Goal: Task Accomplishment & Management: Manage account settings

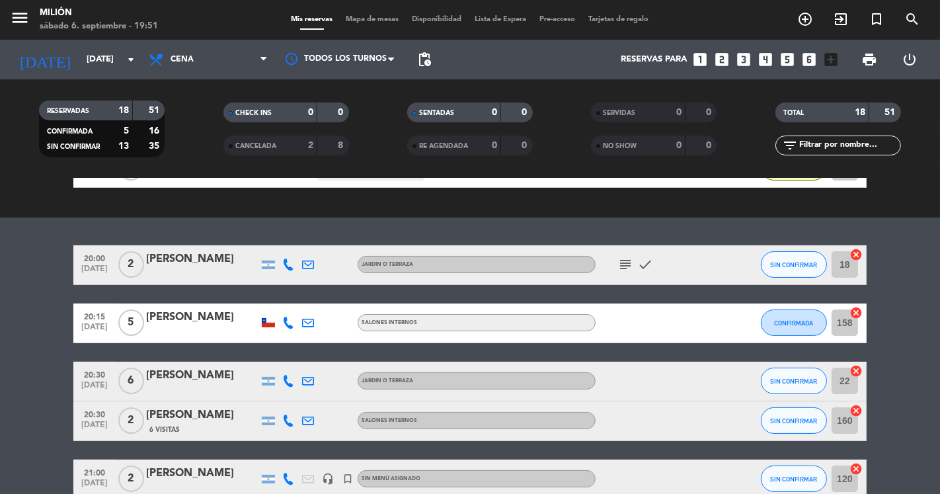
scroll to position [147, 0]
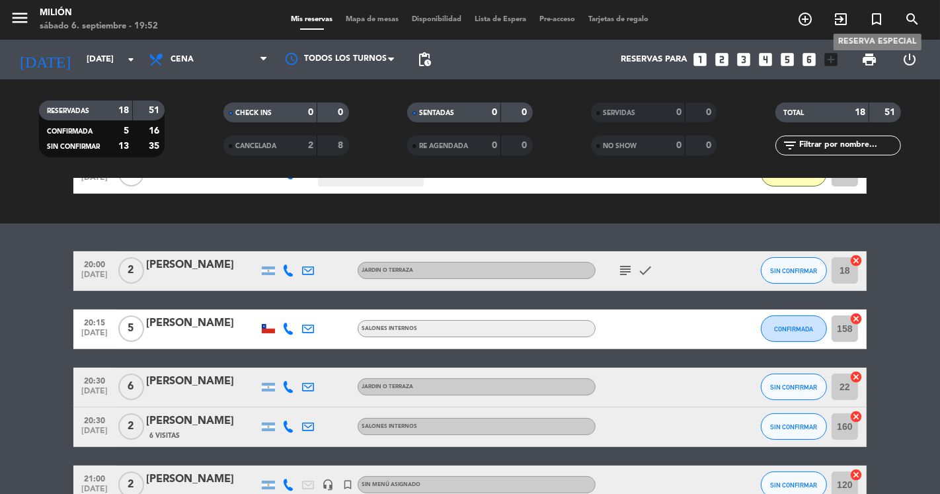
click at [880, 21] on icon "turned_in_not" at bounding box center [877, 19] width 16 height 16
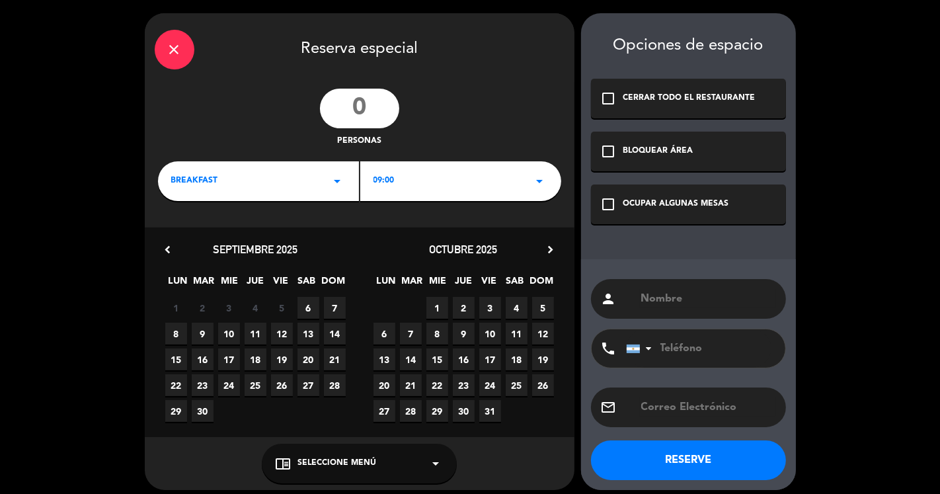
click at [374, 107] on input "number" at bounding box center [359, 109] width 79 height 40
type input "8"
click at [693, 293] on input "text" at bounding box center [708, 299] width 136 height 19
type input "Mercedes"
click at [644, 202] on div "OCUPAR ALGUNAS MESAS" at bounding box center [676, 204] width 106 height 13
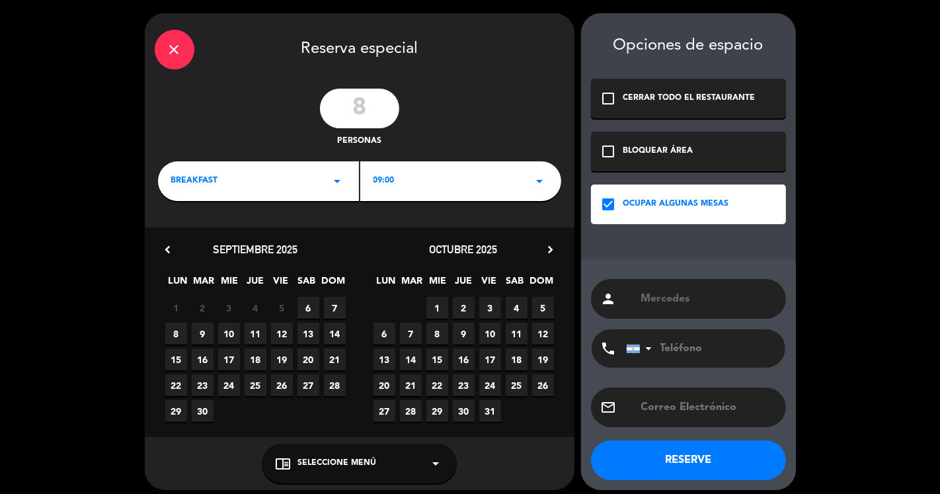
click at [715, 351] on input "tel" at bounding box center [698, 348] width 145 height 38
click at [722, 353] on input "tel" at bounding box center [698, 348] width 145 height 38
paste input "[PHONE_NUMBER]"
type input "[PHONE_NUMBER]"
click at [272, 185] on div "BREAKFAST arrow_drop_down" at bounding box center [258, 181] width 201 height 40
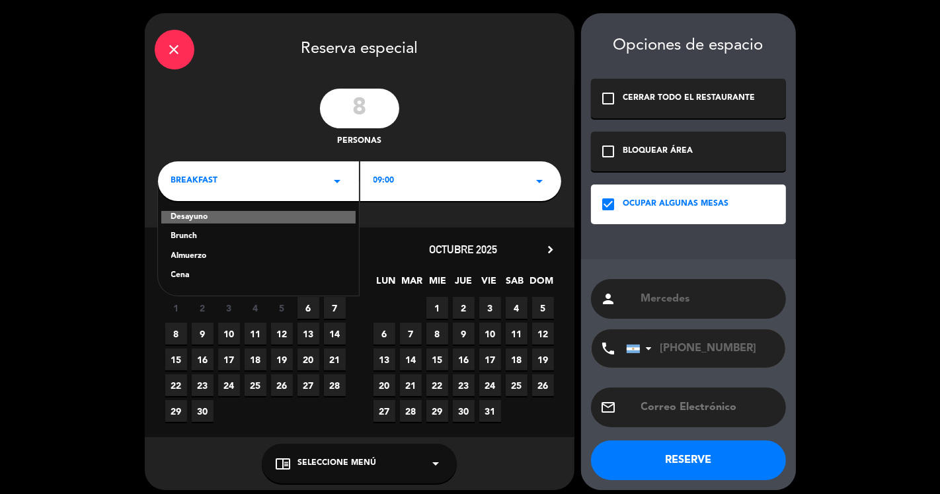
click at [194, 274] on div "Cena" at bounding box center [258, 275] width 174 height 13
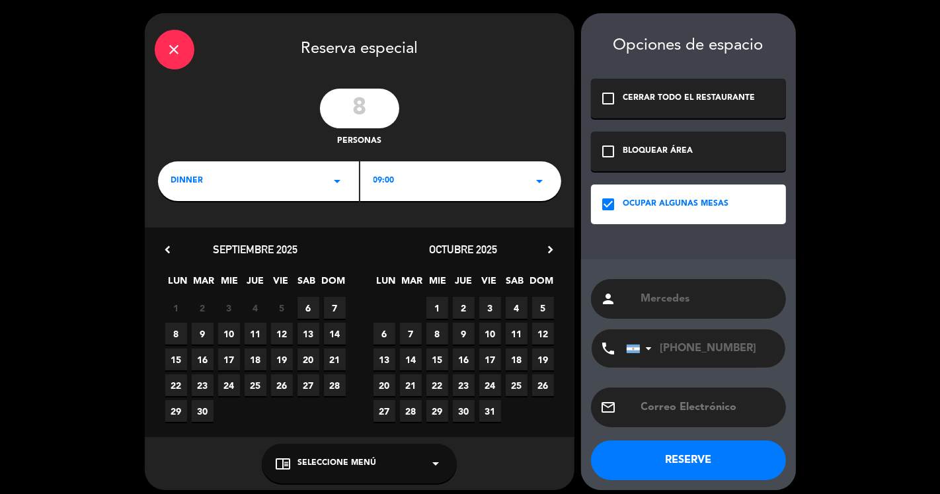
click at [225, 180] on div "dinner arrow_drop_down" at bounding box center [258, 181] width 201 height 40
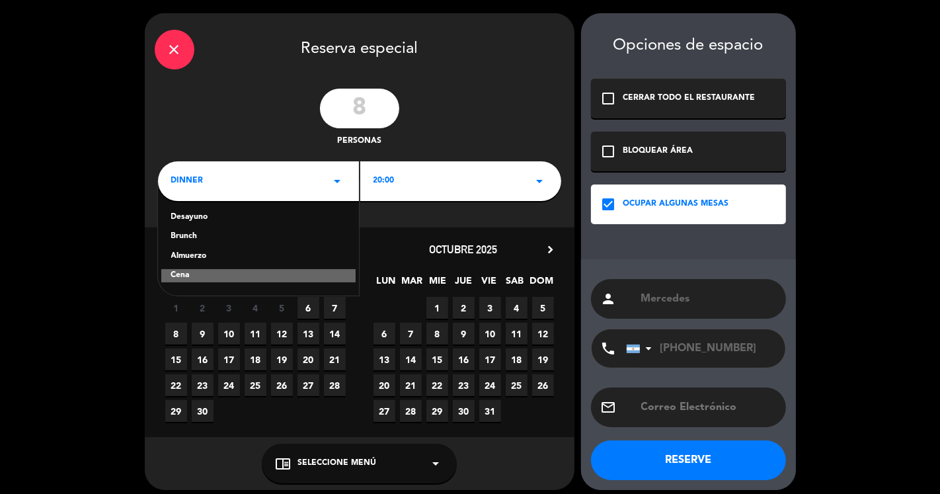
click at [203, 243] on div "Brunch" at bounding box center [258, 236] width 174 height 13
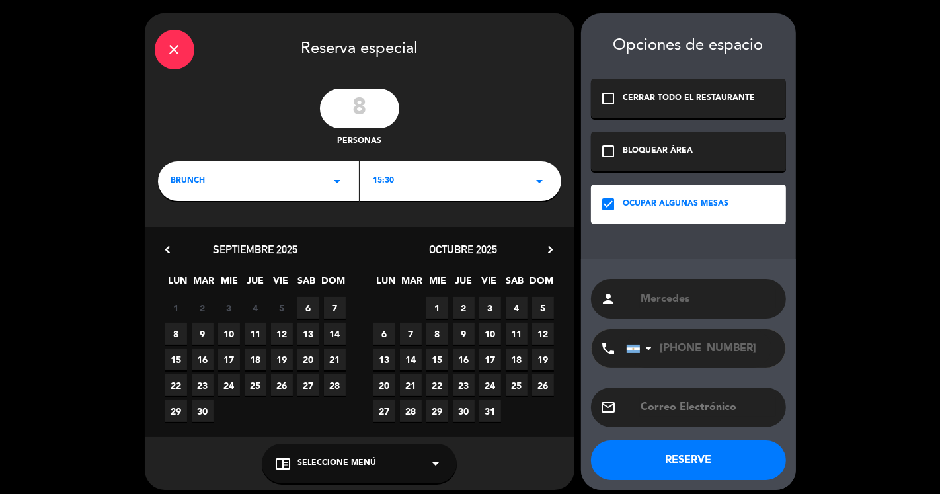
click at [459, 190] on div "15:30 arrow_drop_down" at bounding box center [460, 181] width 201 height 40
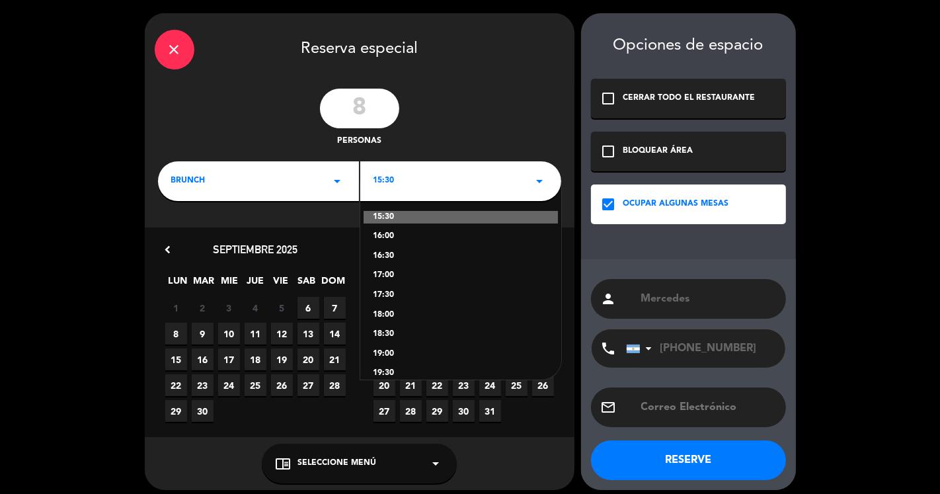
click at [387, 313] on div "18:00" at bounding box center [460, 315] width 174 height 13
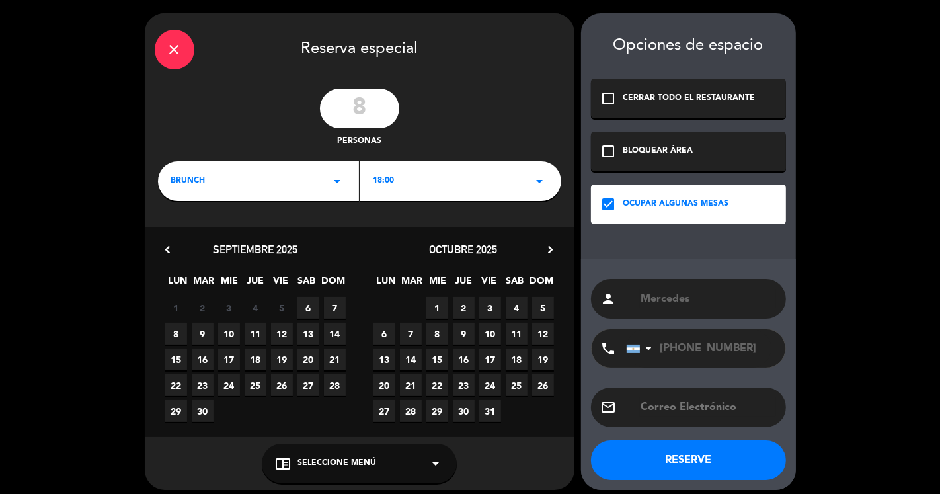
click at [311, 297] on span "6" at bounding box center [308, 308] width 22 height 22
click at [329, 308] on span "7" at bounding box center [335, 308] width 22 height 22
click at [171, 337] on span "8" at bounding box center [176, 334] width 22 height 22
click at [709, 451] on button "RESERVE" at bounding box center [688, 460] width 195 height 40
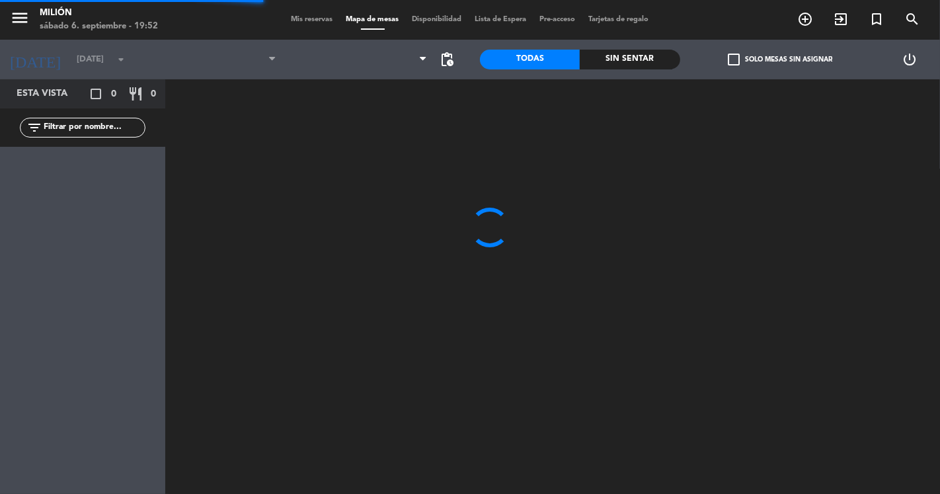
type input "[DATE]"
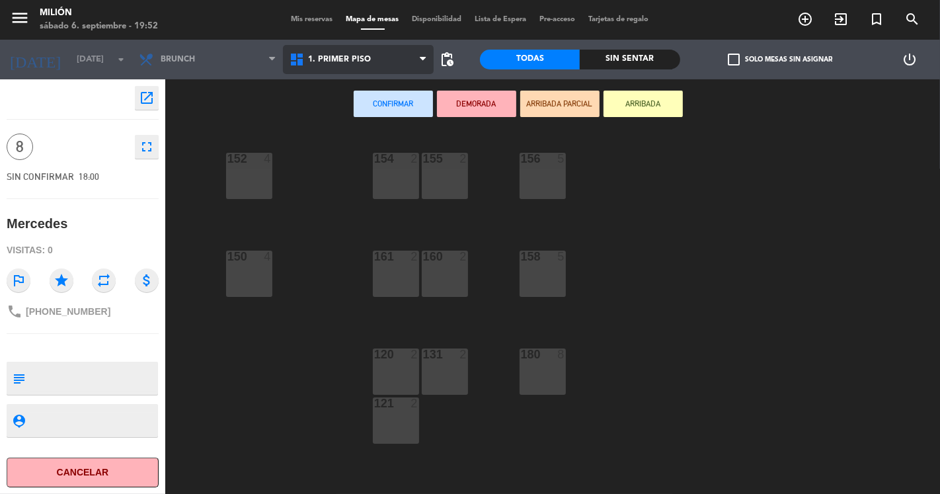
click at [338, 61] on span "1. PRIMER PISO" at bounding box center [339, 59] width 63 height 9
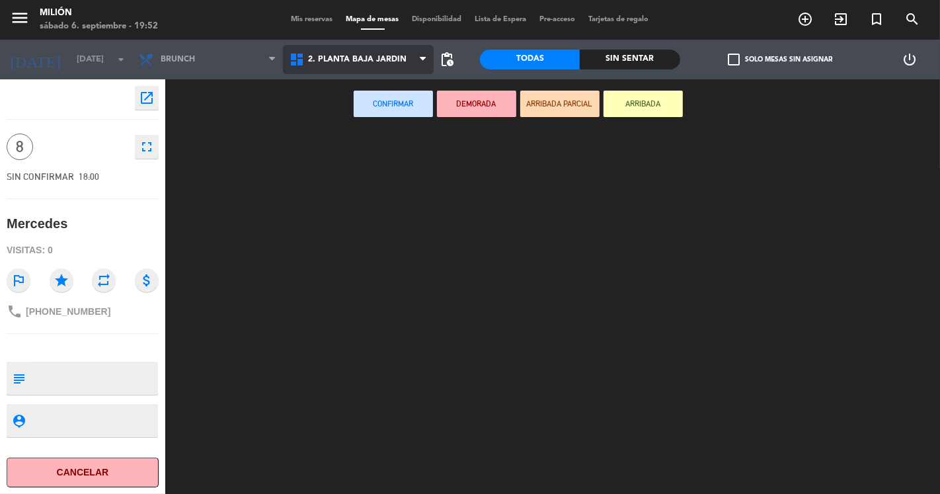
click at [344, 116] on ng-component "menu Milión [DATE] 6. septiembre - 19:52 Mis reservas Mapa de mesas Disponibili…" at bounding box center [470, 247] width 940 height 494
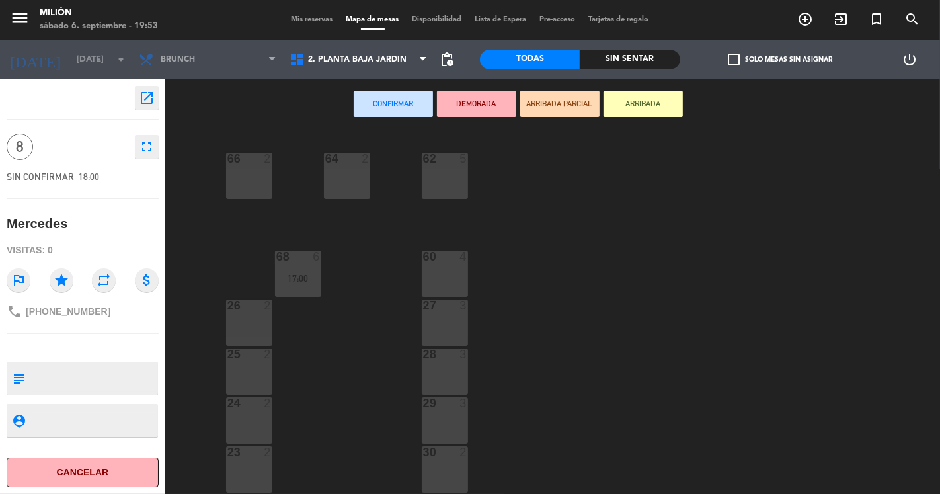
click at [261, 184] on div "66 2" at bounding box center [249, 176] width 46 height 46
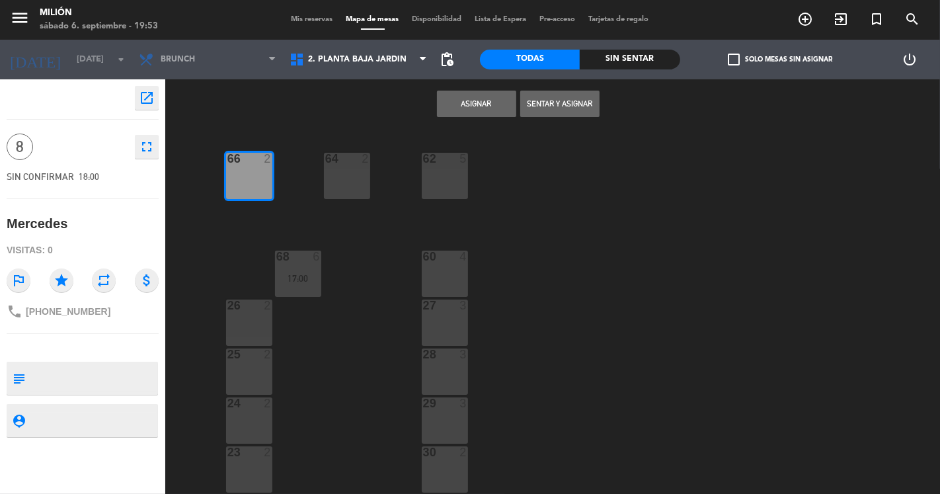
click at [339, 176] on div "64 2" at bounding box center [347, 176] width 46 height 46
click at [440, 169] on div "62 5" at bounding box center [445, 176] width 46 height 46
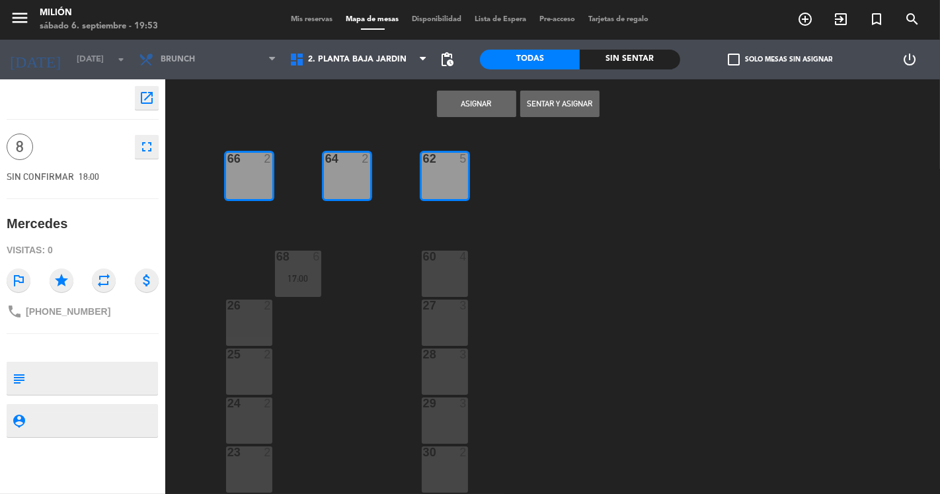
click at [483, 83] on div "Asignar Sentar y Asignar" at bounding box center [517, 104] width 705 height 50
click at [486, 94] on button "Asignar" at bounding box center [476, 104] width 79 height 26
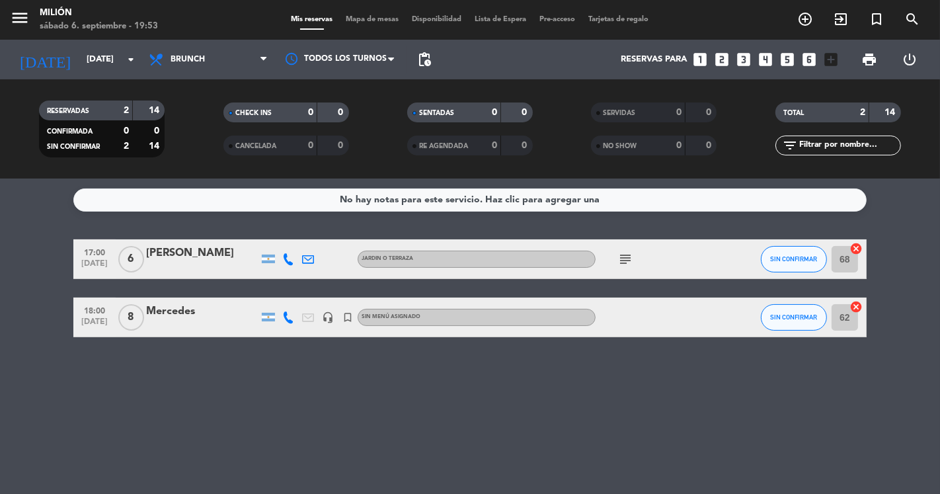
click at [194, 312] on div "Mercedes" at bounding box center [202, 311] width 112 height 17
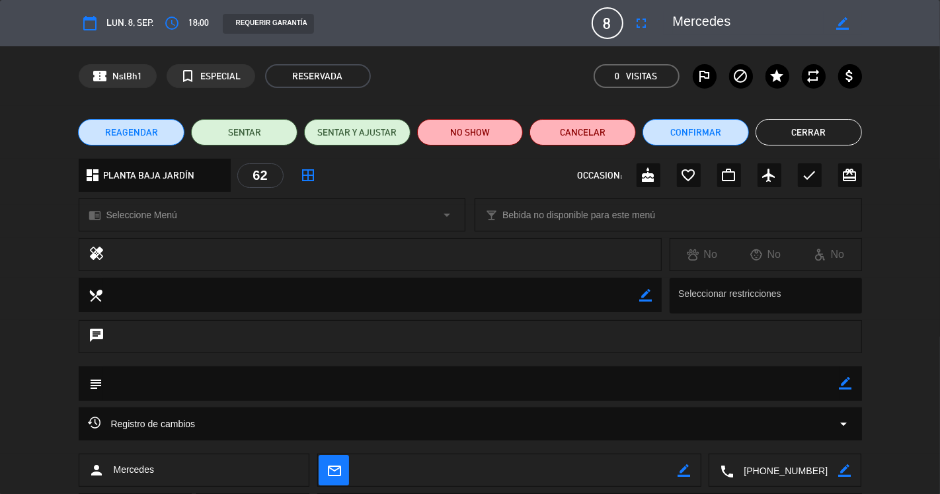
click at [844, 387] on icon "border_color" at bounding box center [845, 383] width 13 height 13
click at [818, 383] on textarea at bounding box center [471, 383] width 736 height 34
type textarea "seña 17mil"
click at [843, 390] on div at bounding box center [845, 383] width 13 height 34
click at [845, 382] on icon at bounding box center [845, 383] width 13 height 13
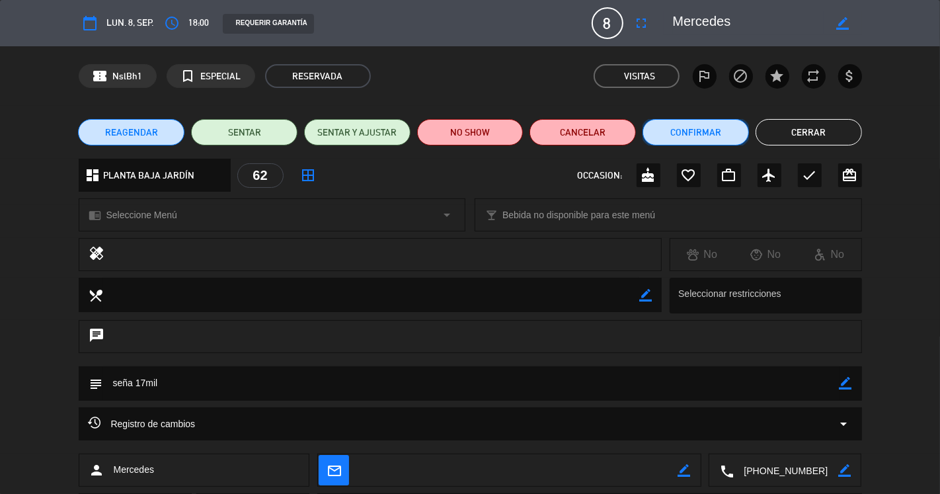
click at [689, 127] on button "Confirmar" at bounding box center [695, 132] width 106 height 26
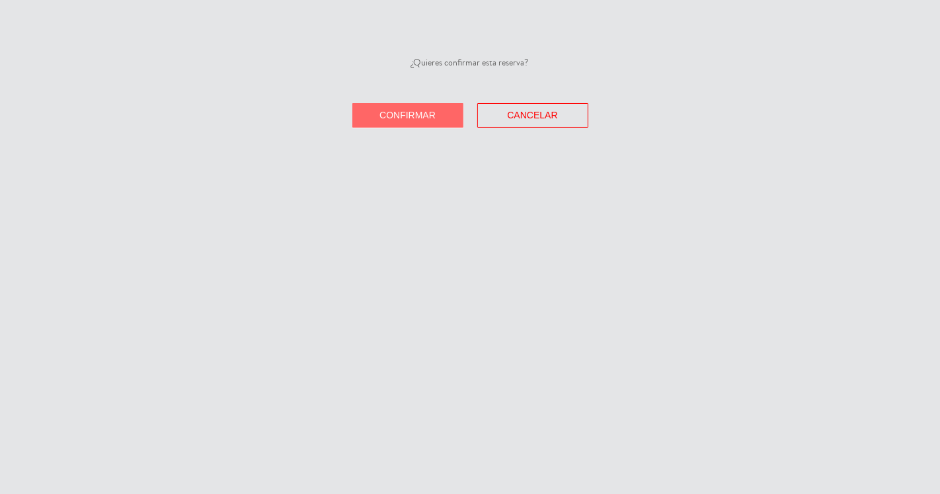
click at [391, 114] on span "Confirmar" at bounding box center [407, 115] width 56 height 11
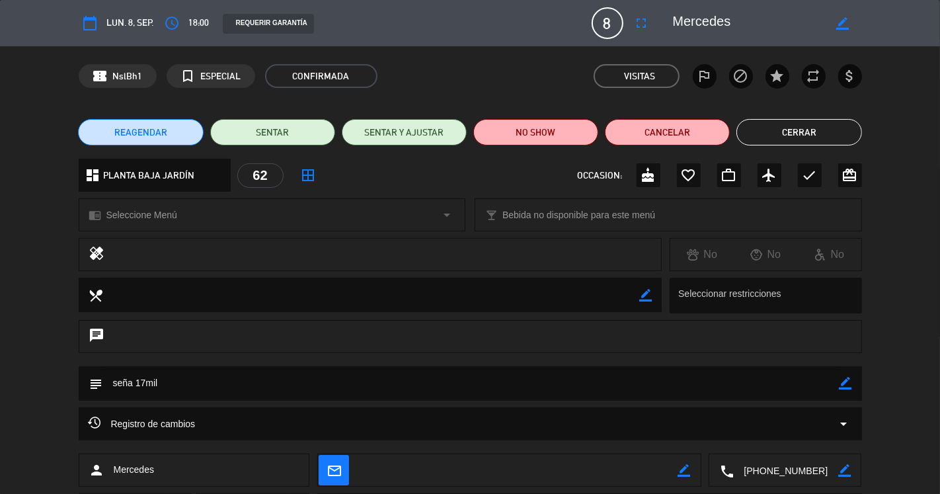
click at [810, 131] on button "Cerrar" at bounding box center [798, 132] width 125 height 26
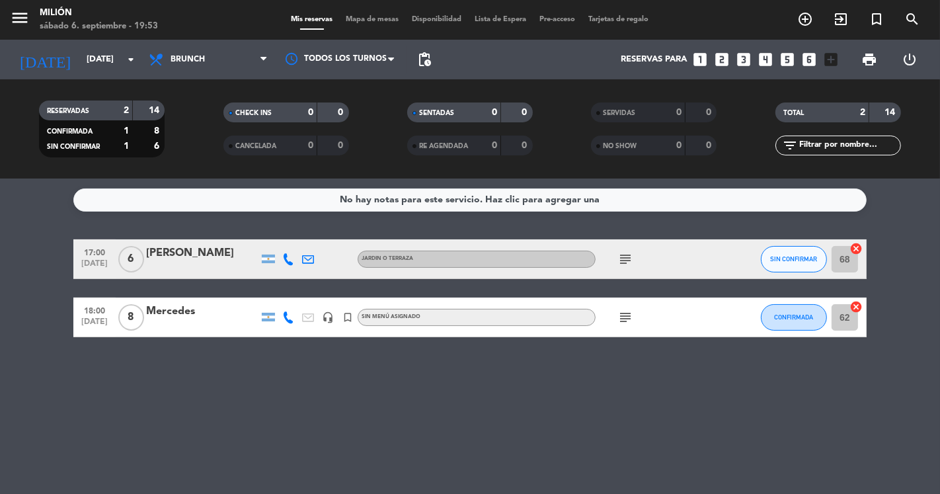
click at [630, 319] on icon "subject" at bounding box center [625, 317] width 16 height 16
click at [623, 265] on icon "subject" at bounding box center [625, 259] width 16 height 16
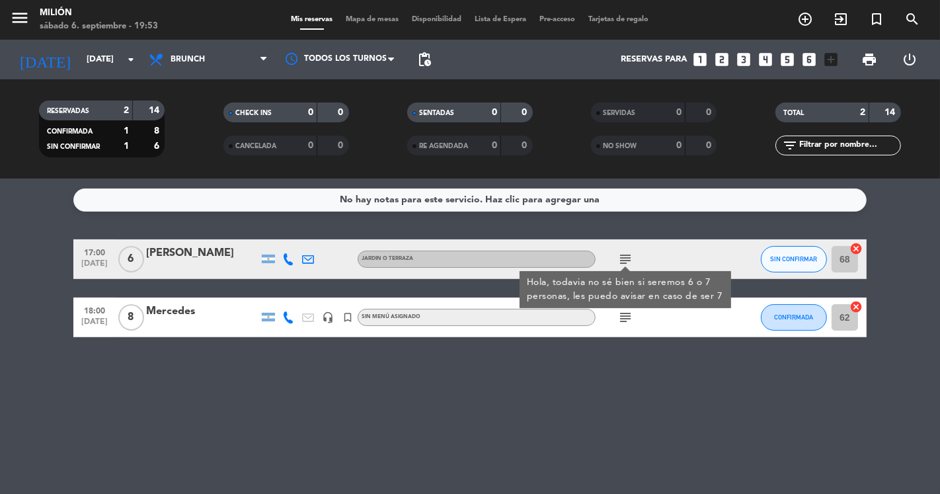
click at [622, 256] on icon "subject" at bounding box center [625, 259] width 16 height 16
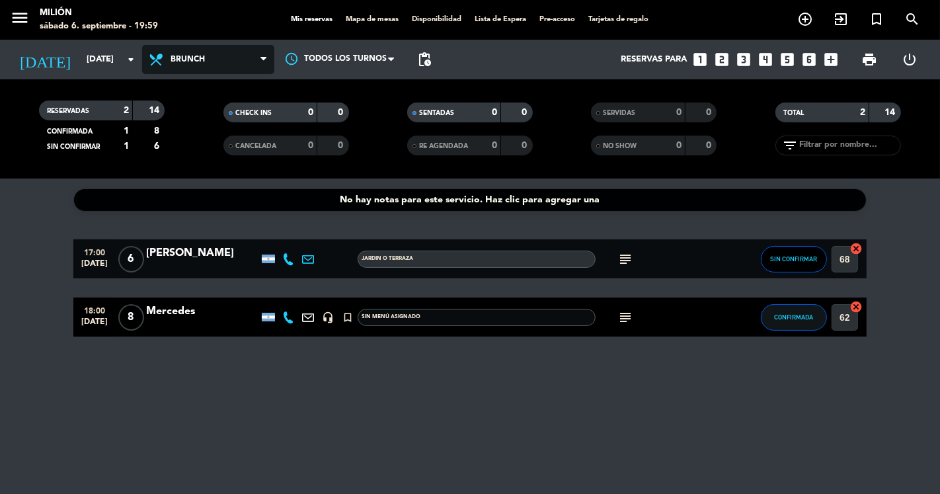
click at [176, 67] on span "Brunch" at bounding box center [208, 59] width 132 height 29
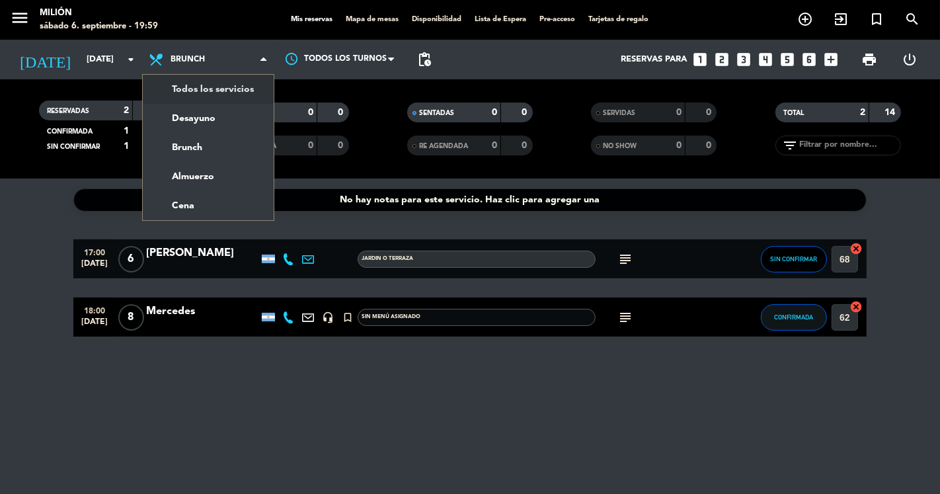
click at [182, 83] on div "menu Milión [DATE] 6. septiembre - 19:59 Mis reservas Mapa de mesas Disponibili…" at bounding box center [470, 89] width 940 height 178
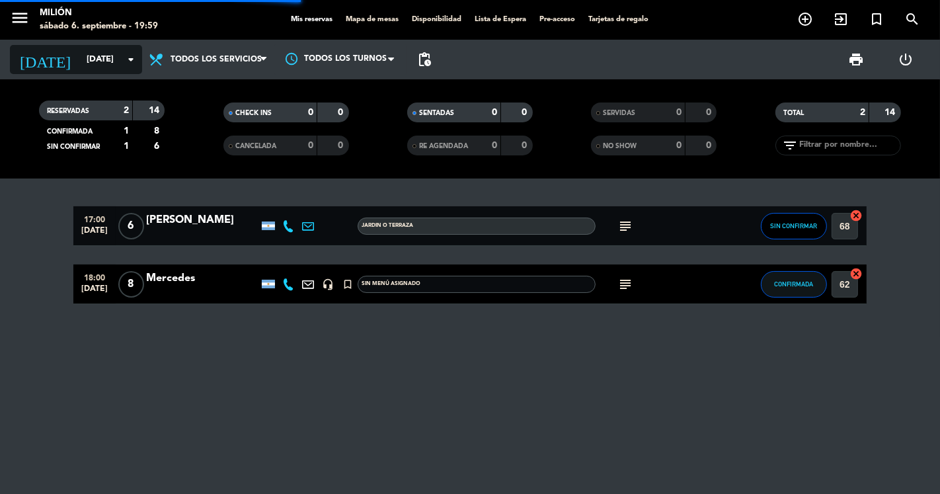
click at [116, 58] on input "[DATE]" at bounding box center [137, 60] width 115 height 24
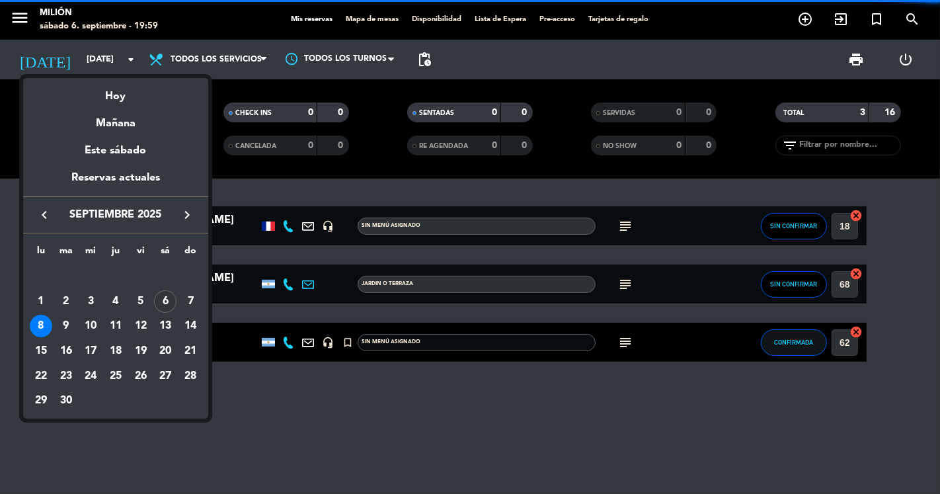
click at [170, 306] on div "6" at bounding box center [165, 301] width 22 height 22
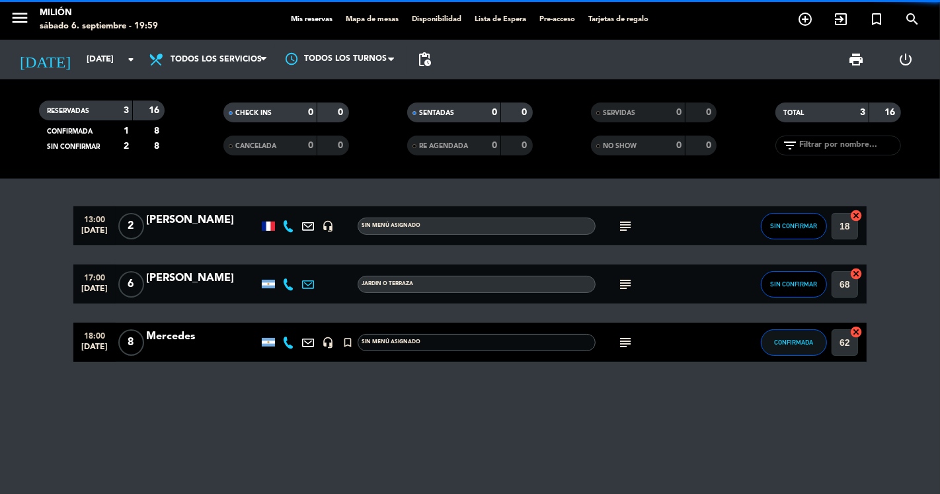
type input "[DATE]"
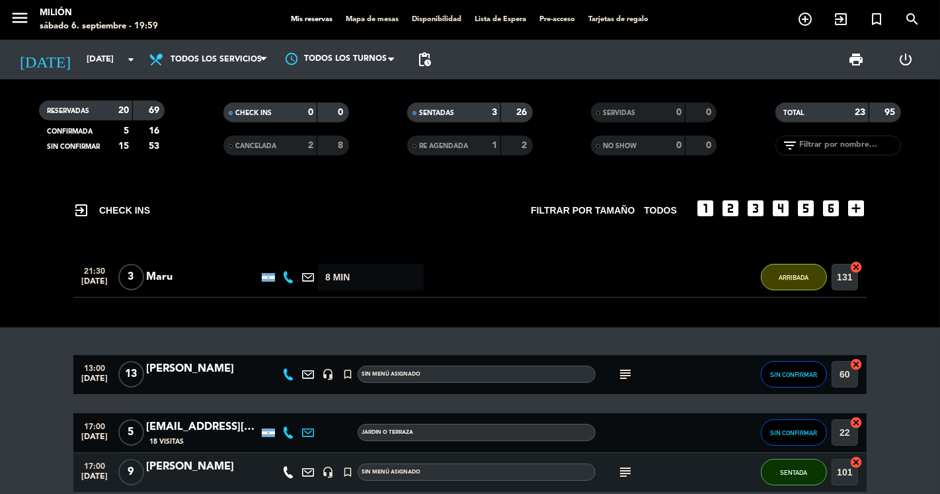
click at [50, 331] on div "exit_to_app CHECK INS Filtrar por tamaño TODOS looks_one looks_two looks_3 look…" at bounding box center [470, 335] width 940 height 315
click at [626, 373] on icon "subject" at bounding box center [625, 374] width 16 height 16
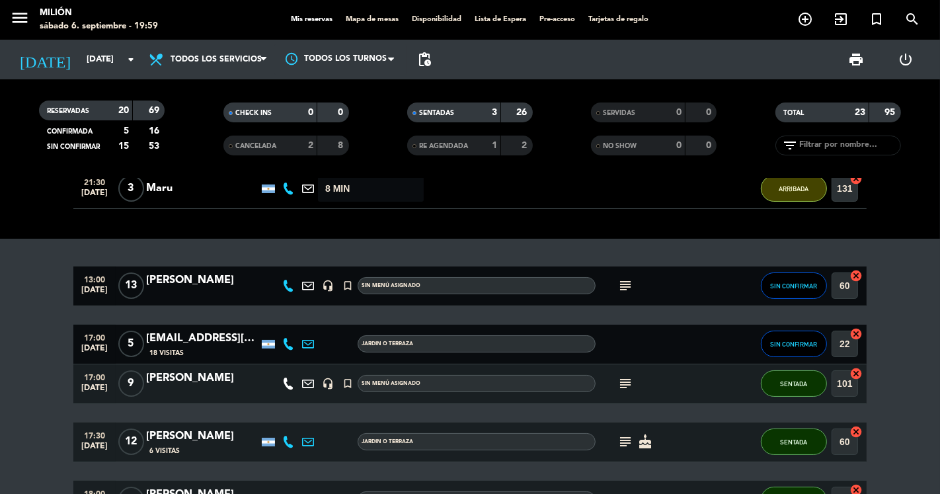
scroll to position [147, 0]
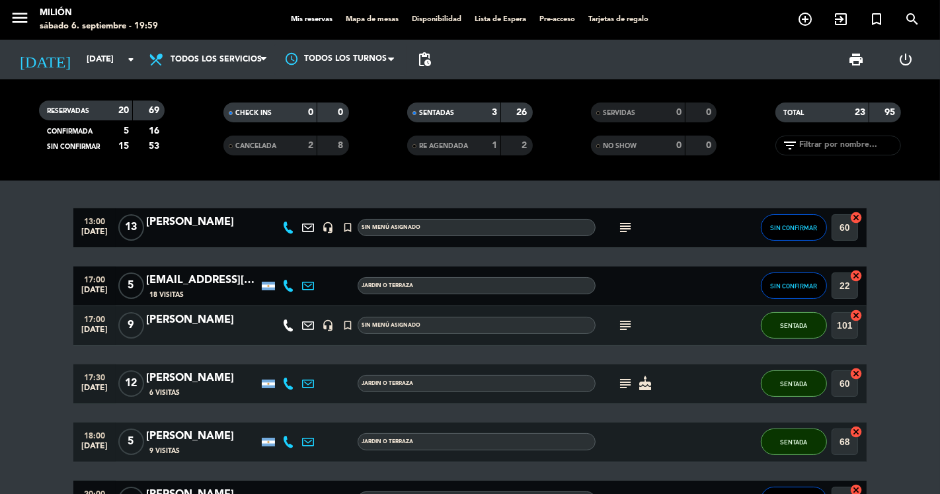
click at [629, 321] on icon "subject" at bounding box center [625, 325] width 16 height 16
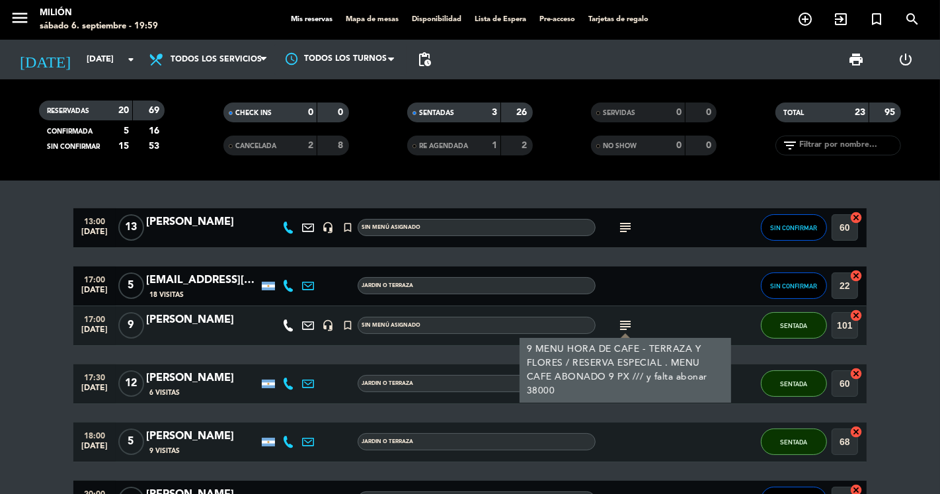
click at [629, 321] on icon "subject" at bounding box center [625, 325] width 16 height 16
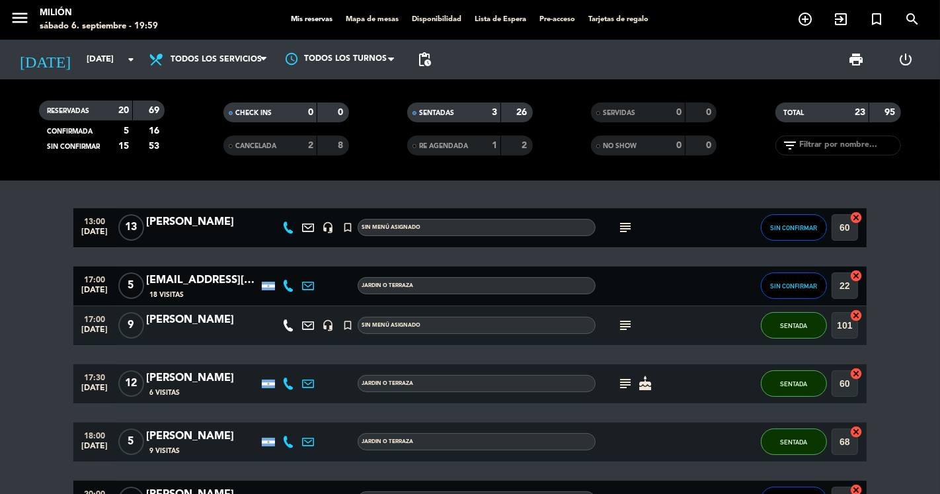
click at [628, 321] on icon "subject" at bounding box center [625, 325] width 16 height 16
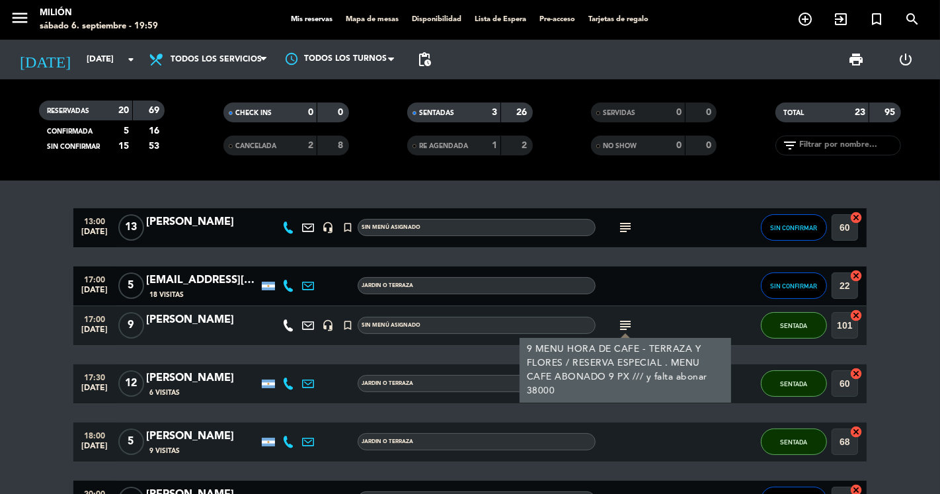
click at [629, 325] on icon "subject" at bounding box center [625, 325] width 16 height 16
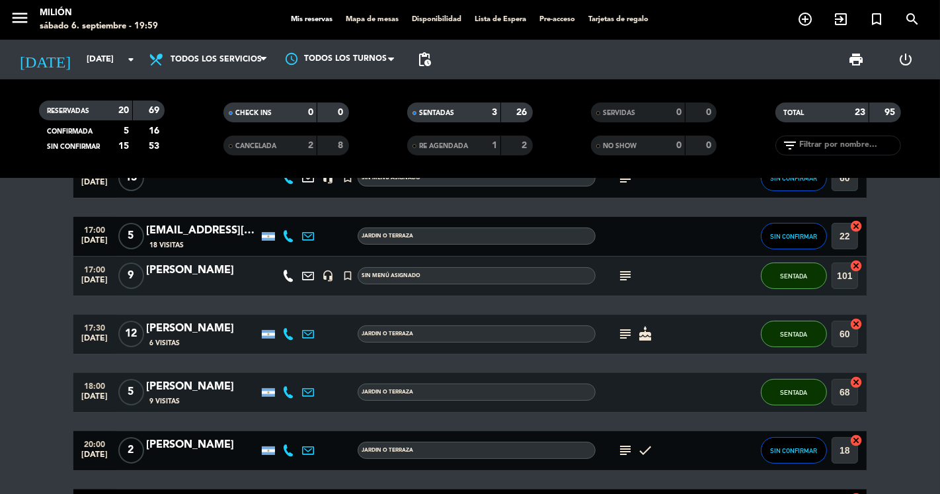
scroll to position [220, 0]
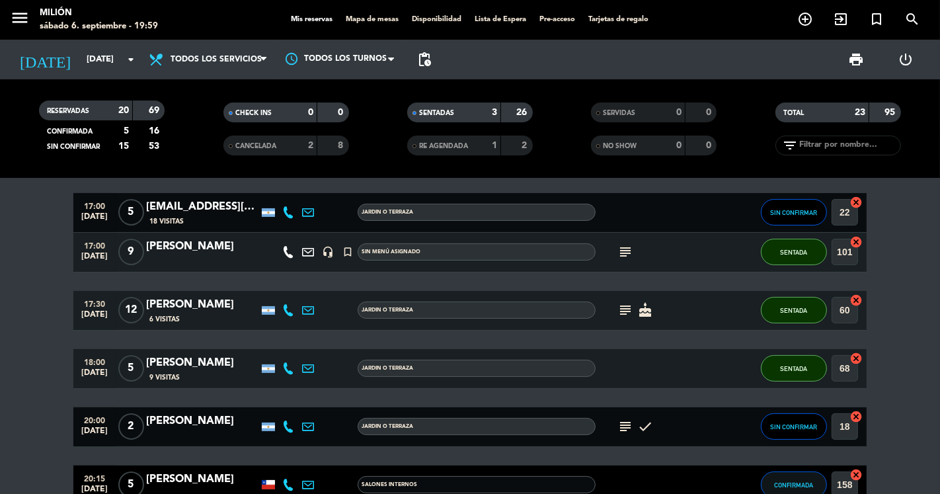
click at [628, 308] on icon "subject" at bounding box center [625, 310] width 16 height 16
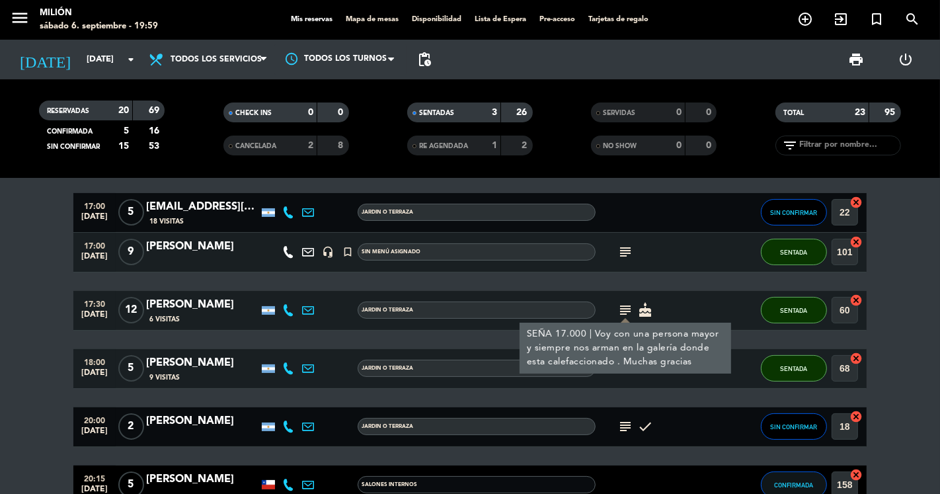
click at [628, 308] on icon "subject" at bounding box center [625, 310] width 16 height 16
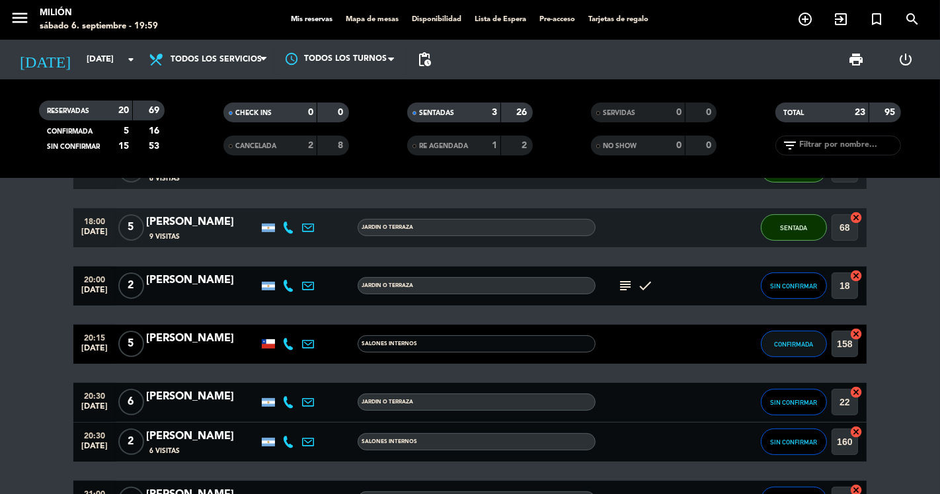
scroll to position [367, 0]
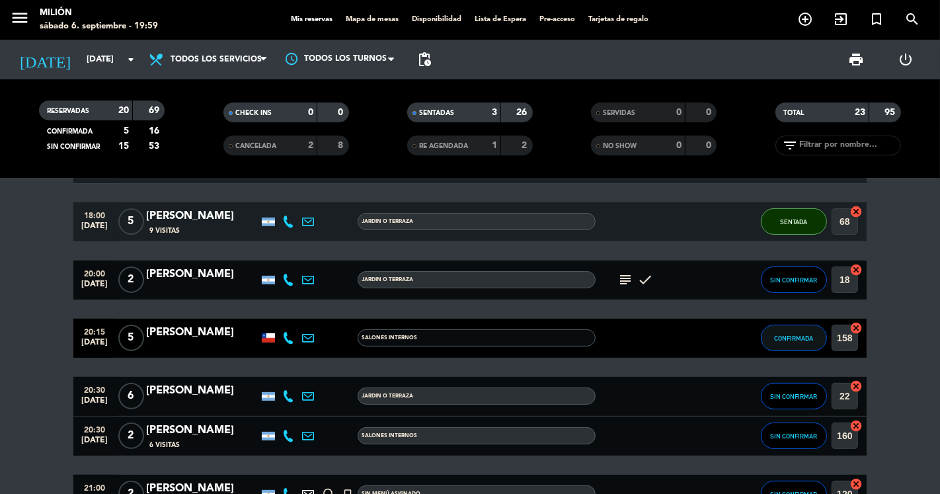
click at [130, 338] on span "5" at bounding box center [131, 338] width 26 height 26
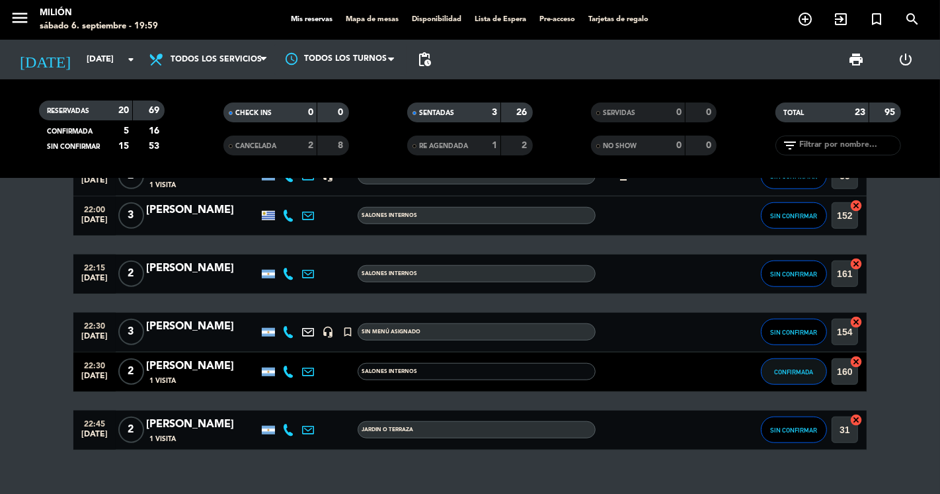
scroll to position [1021, 0]
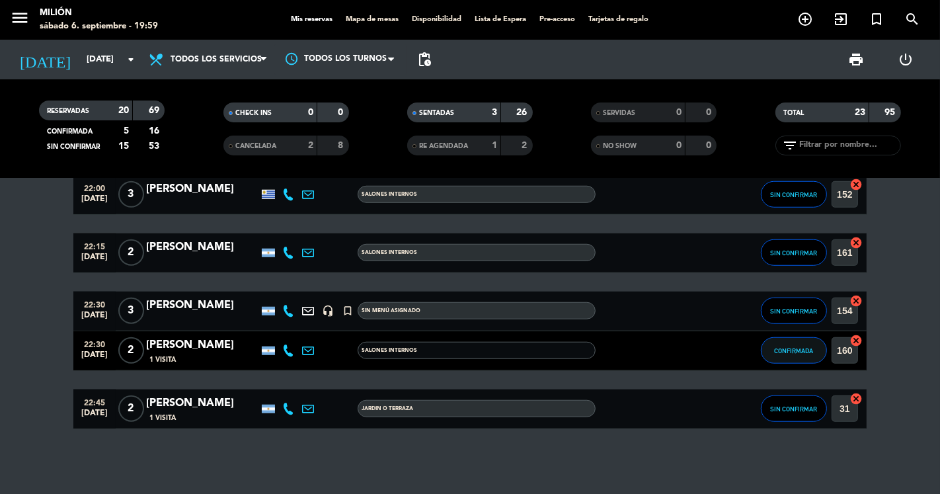
click at [135, 399] on span "2" at bounding box center [131, 408] width 26 height 26
click at [132, 342] on span "2" at bounding box center [131, 350] width 26 height 26
click at [137, 248] on span "2" at bounding box center [131, 252] width 26 height 26
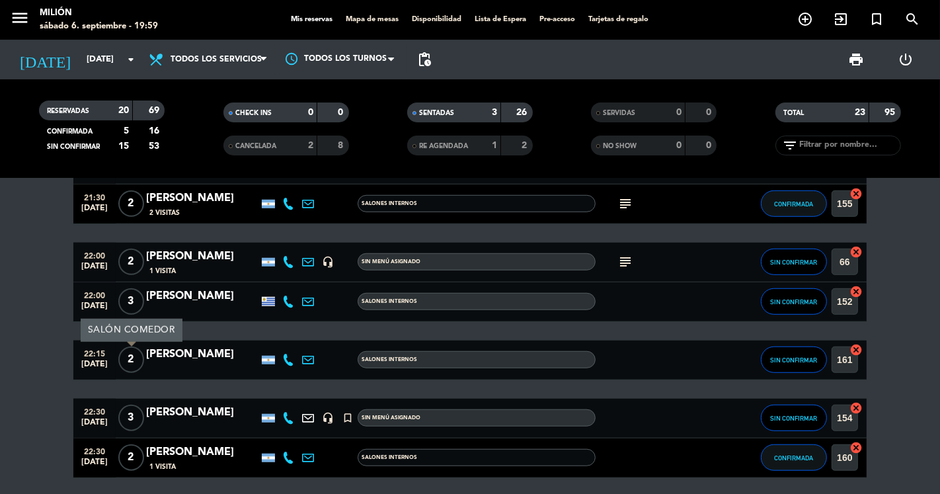
scroll to position [874, 0]
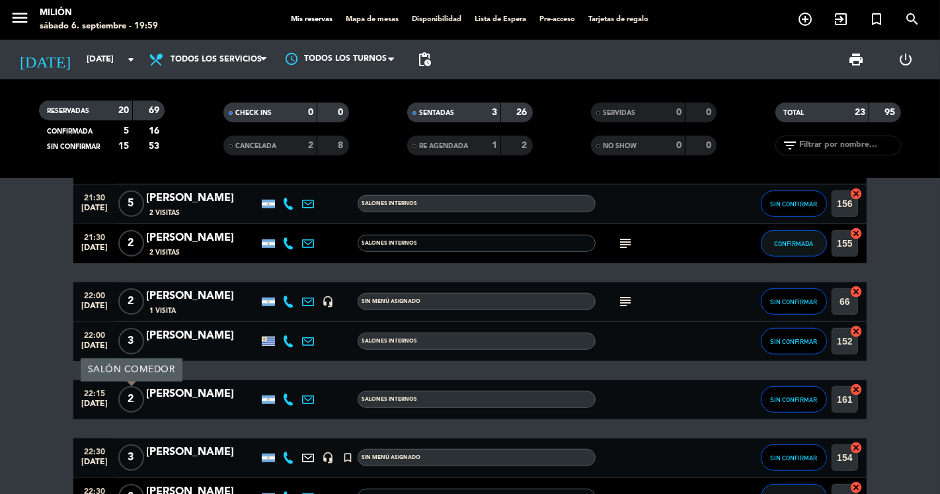
click at [141, 288] on div "2" at bounding box center [131, 301] width 30 height 39
click at [130, 295] on span "2" at bounding box center [131, 301] width 26 height 26
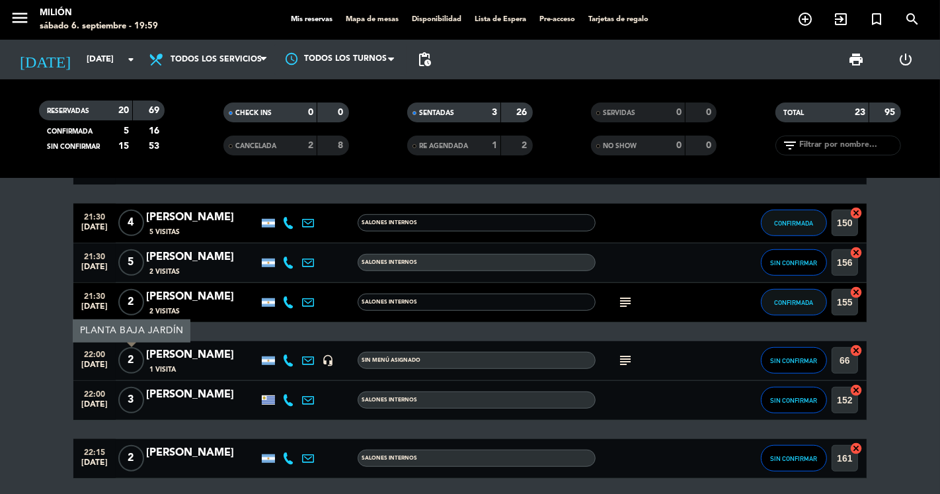
scroll to position [800, 0]
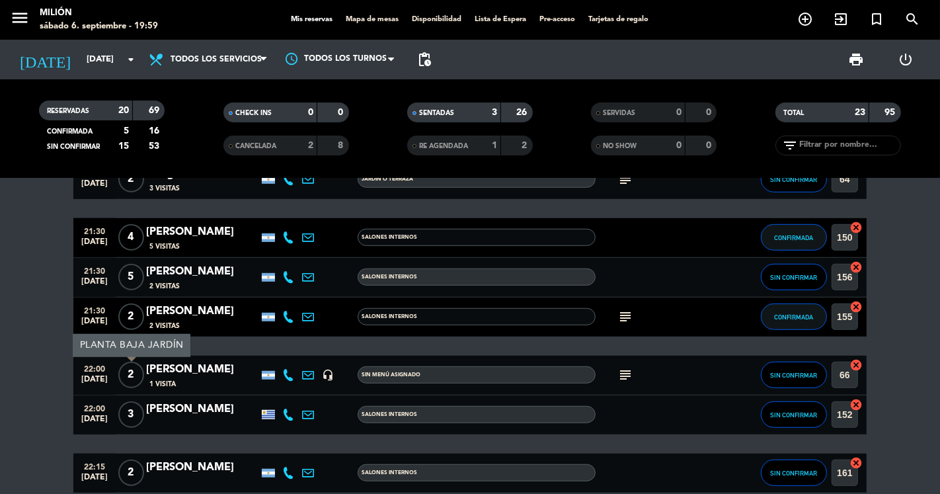
click at [129, 326] on span "2" at bounding box center [131, 316] width 26 height 26
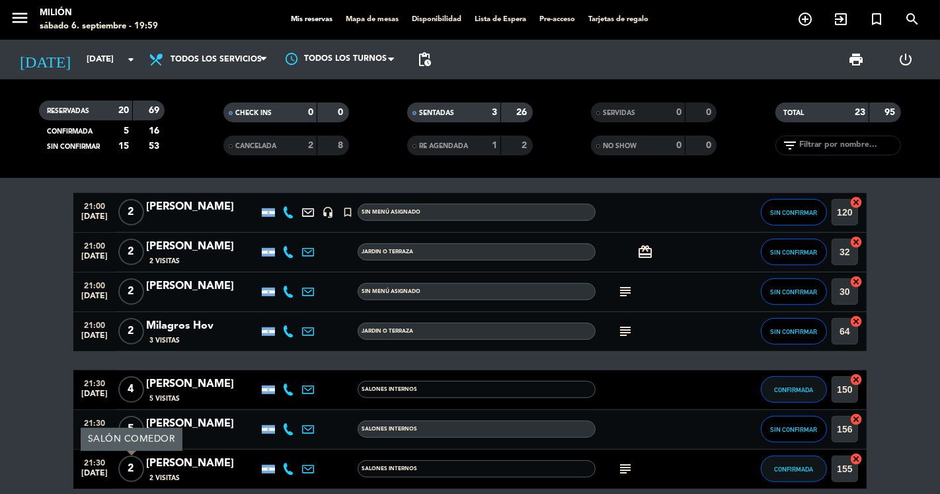
scroll to position [653, 0]
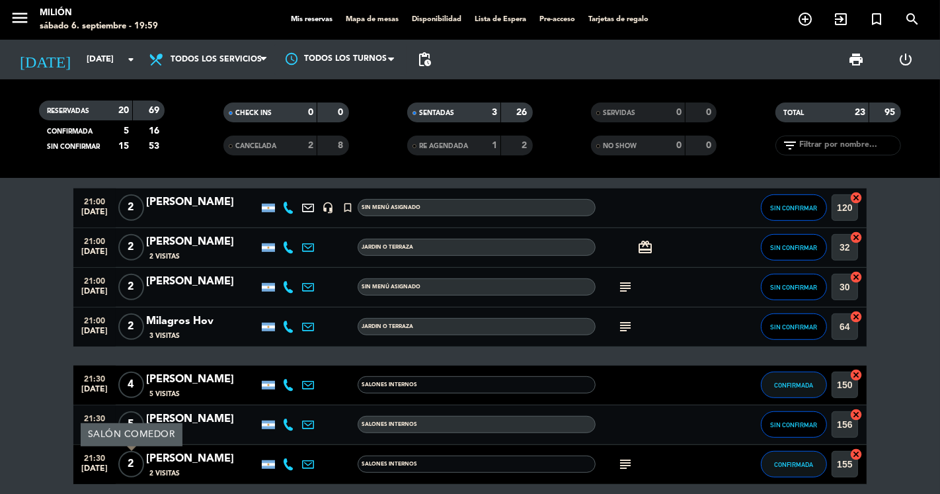
click at [130, 314] on span "2" at bounding box center [131, 326] width 26 height 26
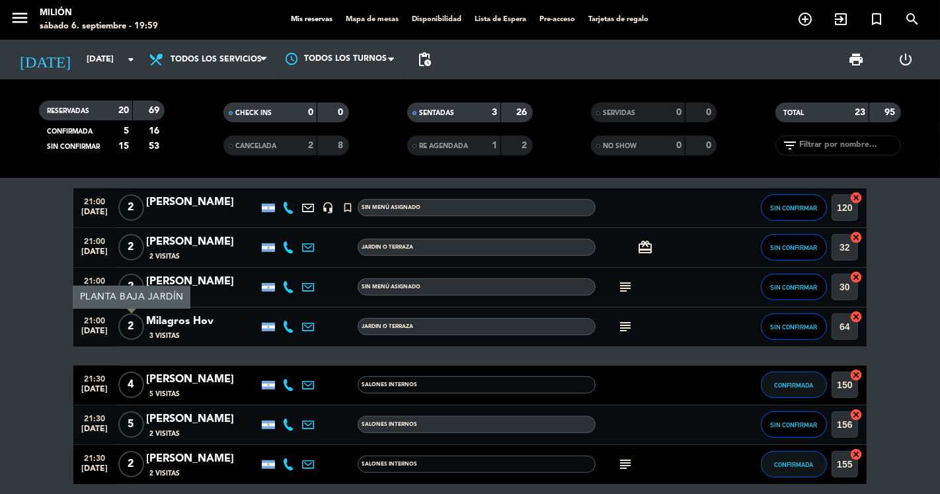
click at [135, 271] on div "2" at bounding box center [131, 287] width 30 height 39
click at [130, 276] on span "2" at bounding box center [131, 287] width 26 height 26
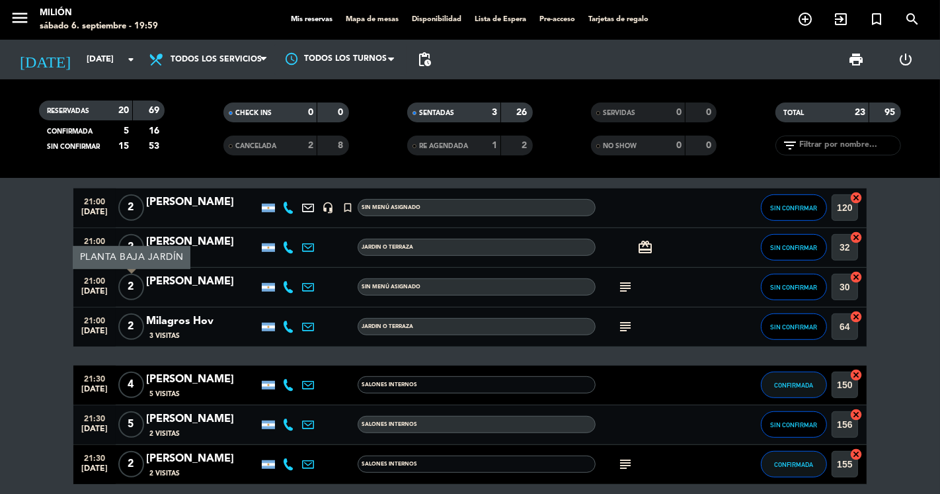
click at [133, 251] on div "PLANTA BAJA JARDÍN" at bounding box center [132, 257] width 118 height 23
click at [133, 245] on span "2" at bounding box center [131, 247] width 26 height 26
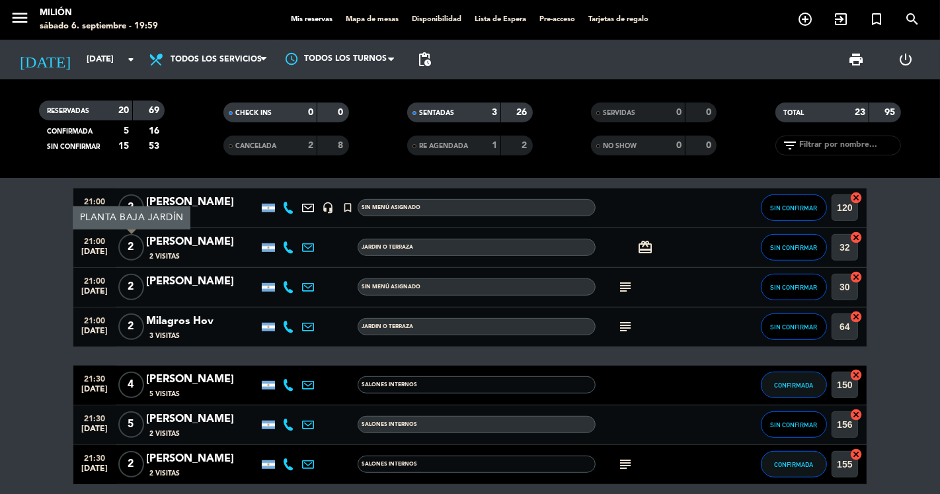
click at [137, 206] on div "PLANTA BAJA JARDÍN" at bounding box center [132, 217] width 118 height 23
click at [137, 202] on span "2" at bounding box center [131, 207] width 26 height 26
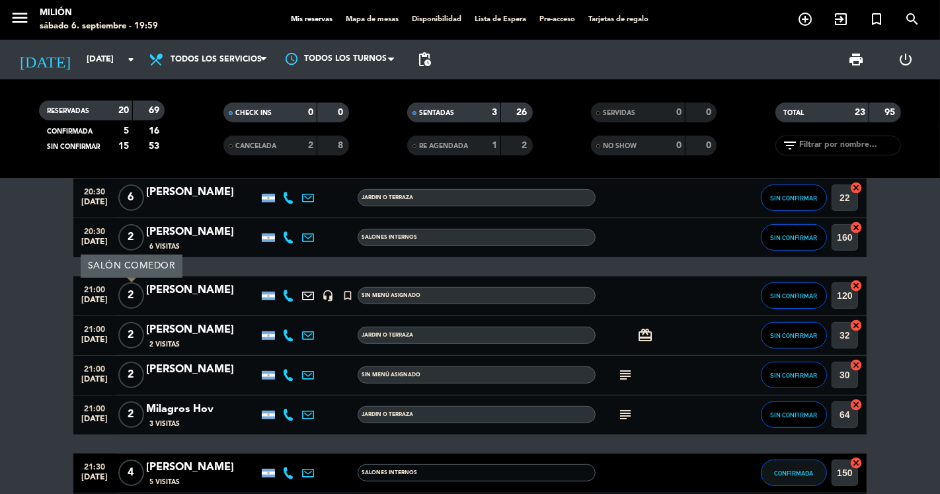
scroll to position [506, 0]
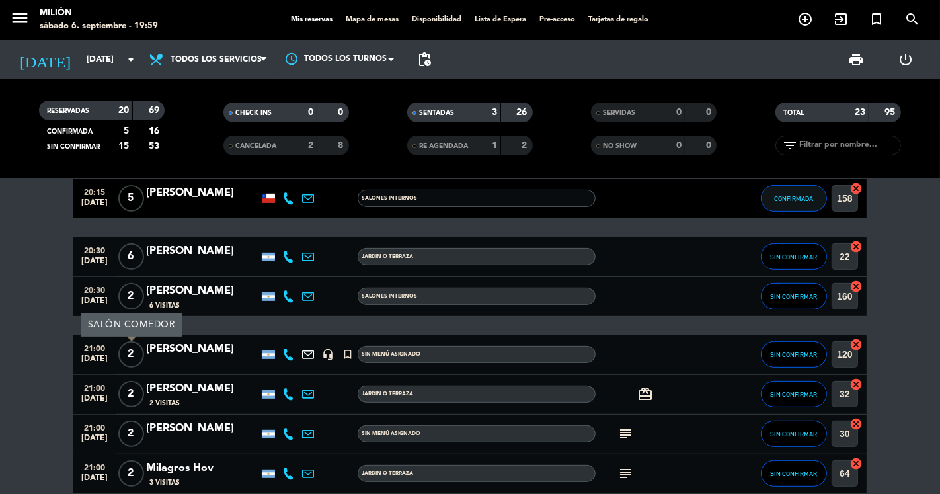
click at [134, 294] on span "2" at bounding box center [131, 296] width 26 height 26
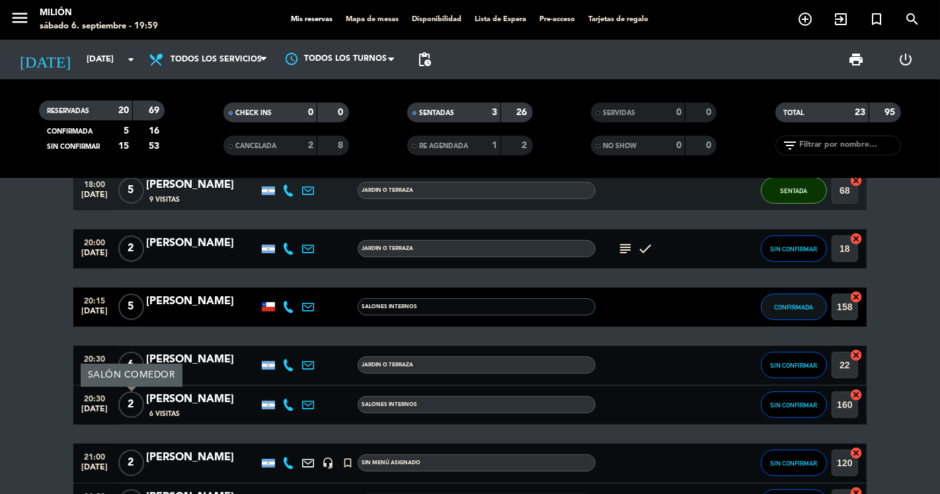
scroll to position [360, 0]
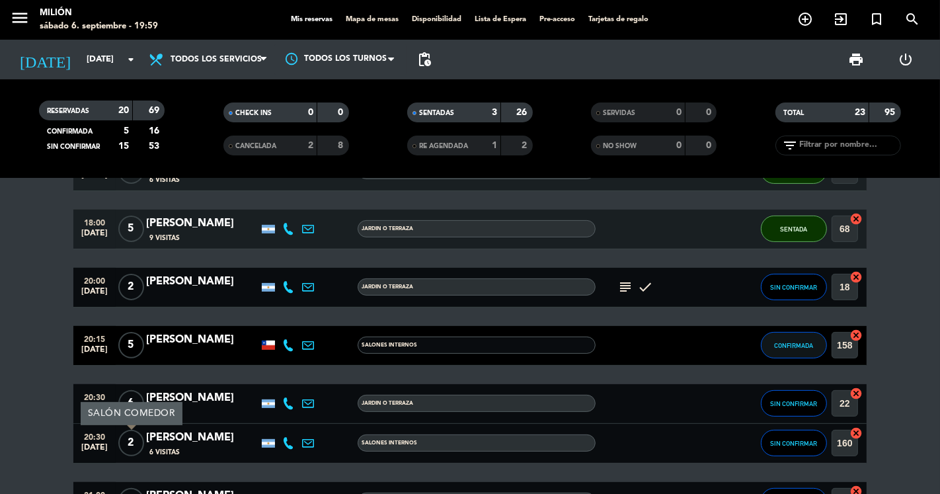
click at [133, 294] on span "2" at bounding box center [131, 287] width 26 height 26
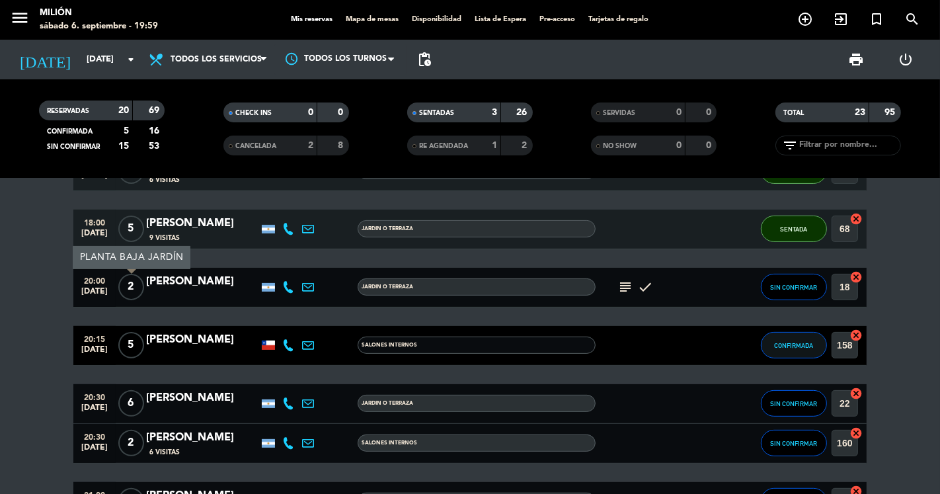
click at [625, 291] on icon "subject" at bounding box center [625, 287] width 16 height 16
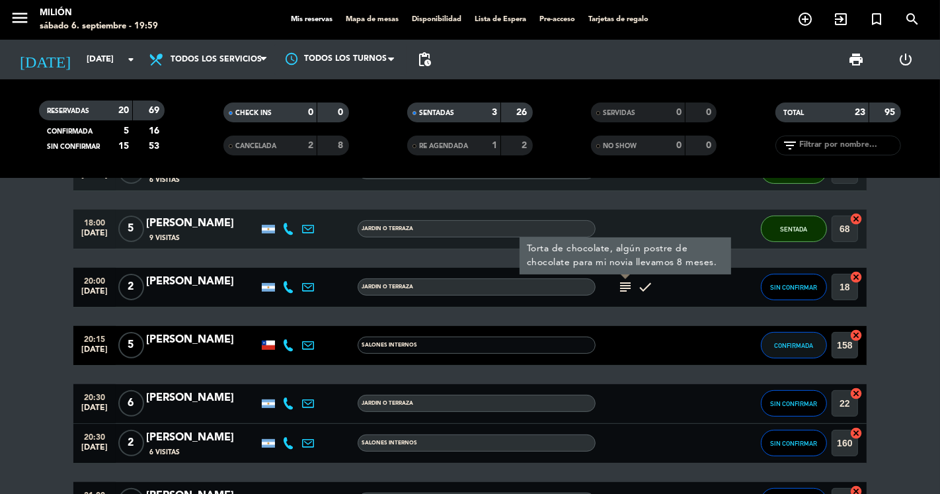
click at [625, 291] on icon "subject" at bounding box center [625, 287] width 16 height 16
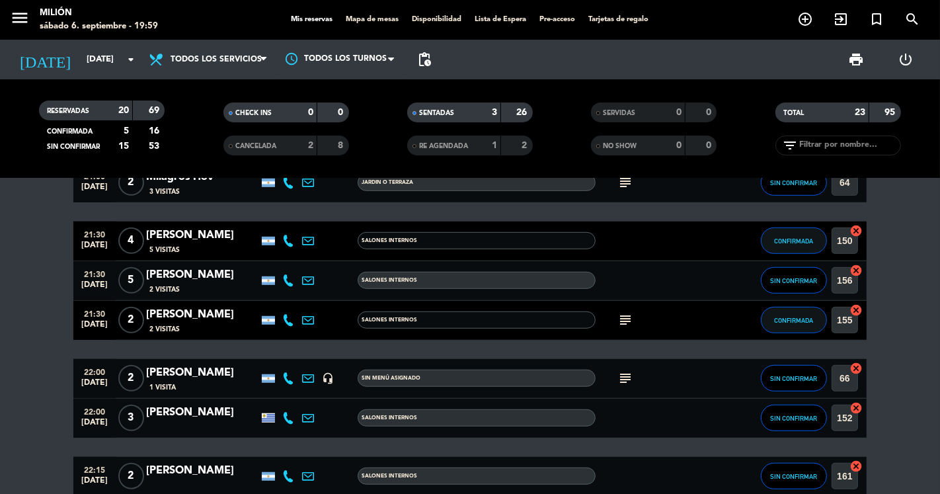
scroll to position [800, 0]
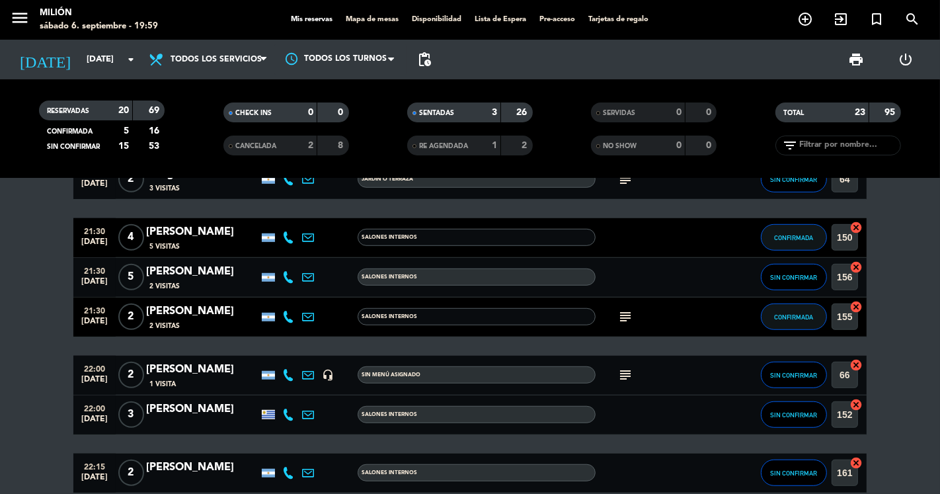
click at [631, 367] on icon "subject" at bounding box center [625, 375] width 16 height 16
click at [293, 372] on icon at bounding box center [288, 375] width 12 height 12
click at [873, 20] on icon "turned_in_not" at bounding box center [877, 19] width 16 height 16
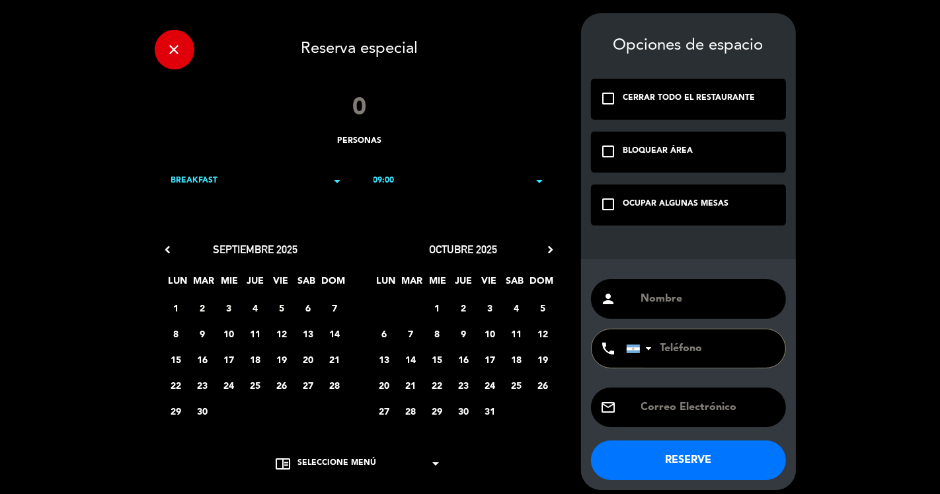
click at [666, 300] on input "text" at bounding box center [708, 299] width 136 height 19
type input "[PERSON_NAME]"
click at [659, 193] on div "check_box_outline_blank OCUPAR ALGUNAS MESAS" at bounding box center [688, 204] width 195 height 40
click at [352, 108] on input "number" at bounding box center [359, 109] width 79 height 40
type input "5"
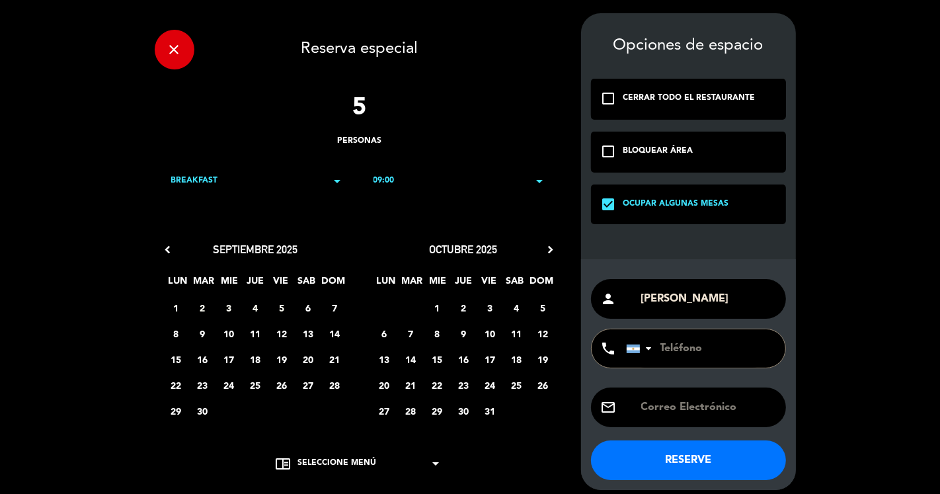
click at [266, 179] on div "BREAKFAST arrow_drop_down" at bounding box center [258, 181] width 201 height 40
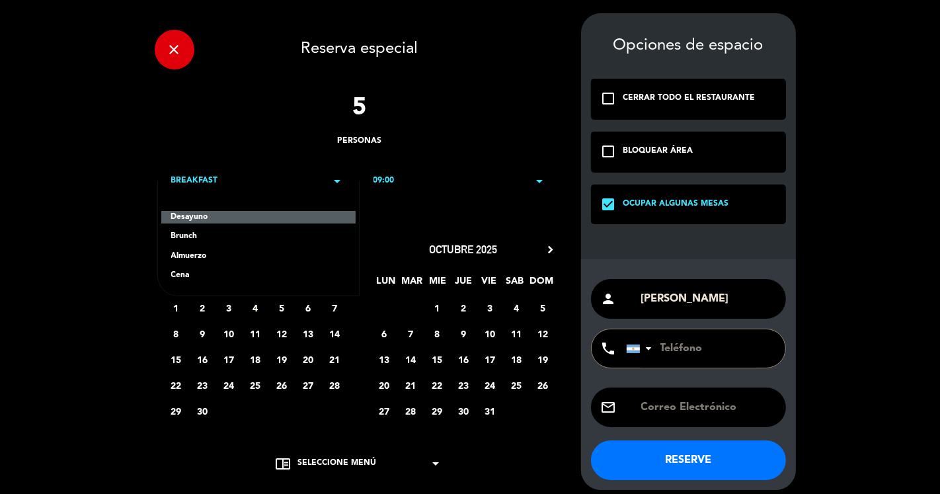
click at [193, 274] on div "Cena" at bounding box center [258, 275] width 174 height 13
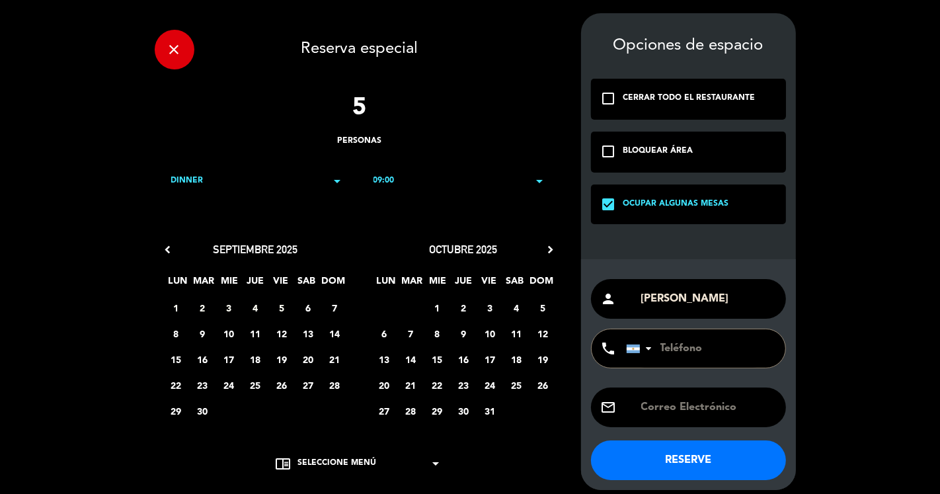
click at [414, 175] on div "09:00 arrow_drop_down" at bounding box center [460, 181] width 201 height 40
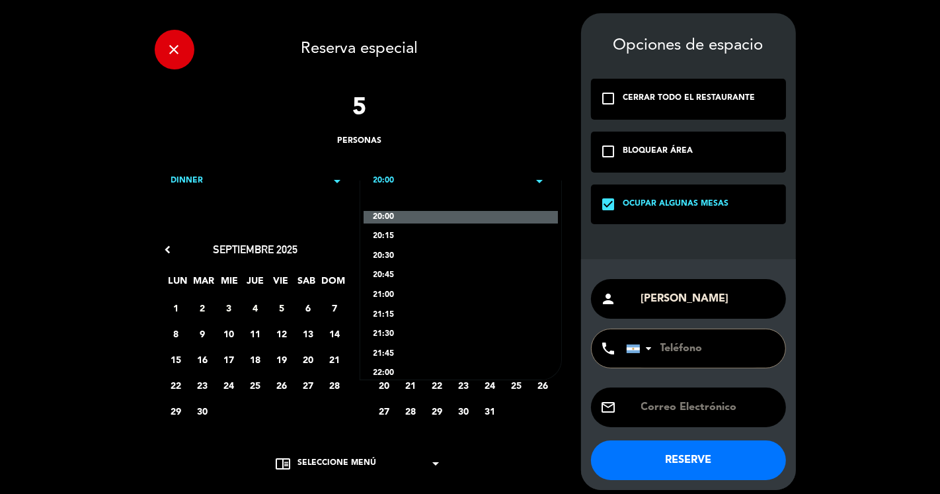
scroll to position [73, 0]
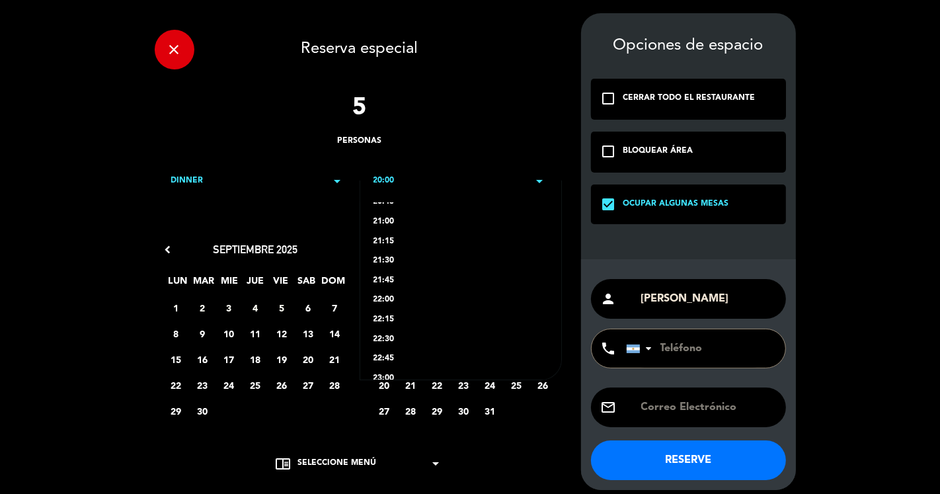
click at [399, 319] on div "22:15" at bounding box center [460, 319] width 174 height 13
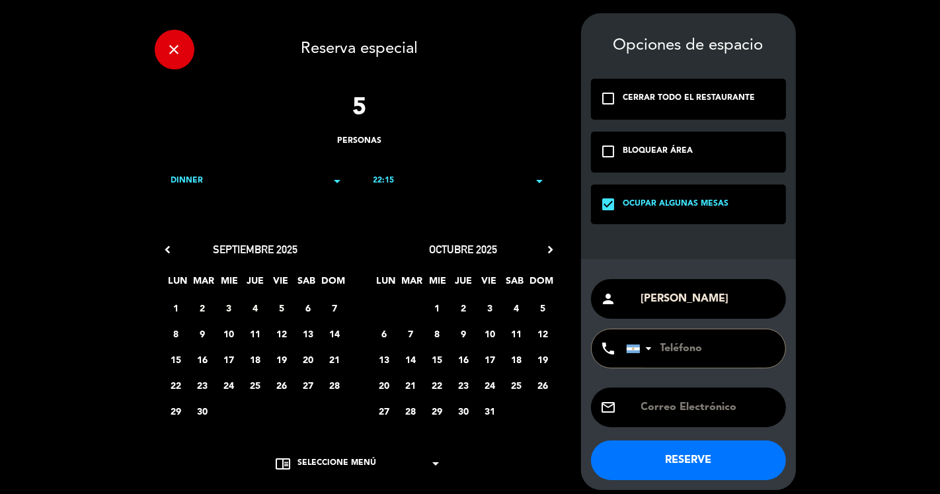
click at [686, 341] on input "tel" at bounding box center [698, 348] width 145 height 38
paste input "[PHONE_NUMBER]"
type input "[PHONE_NUMBER]"
click at [308, 309] on span "6" at bounding box center [308, 308] width 22 height 22
click at [710, 454] on button "RESERVE" at bounding box center [688, 460] width 195 height 40
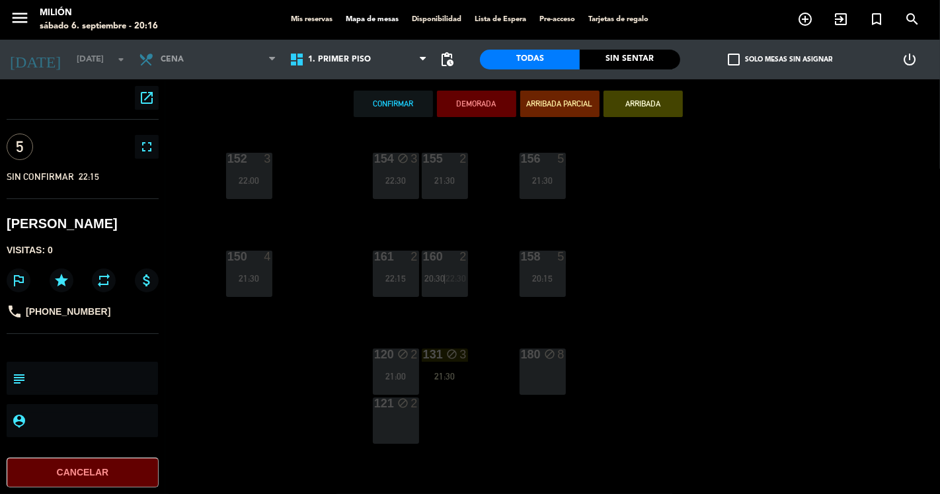
click at [559, 364] on div "180 block 8" at bounding box center [543, 371] width 46 height 46
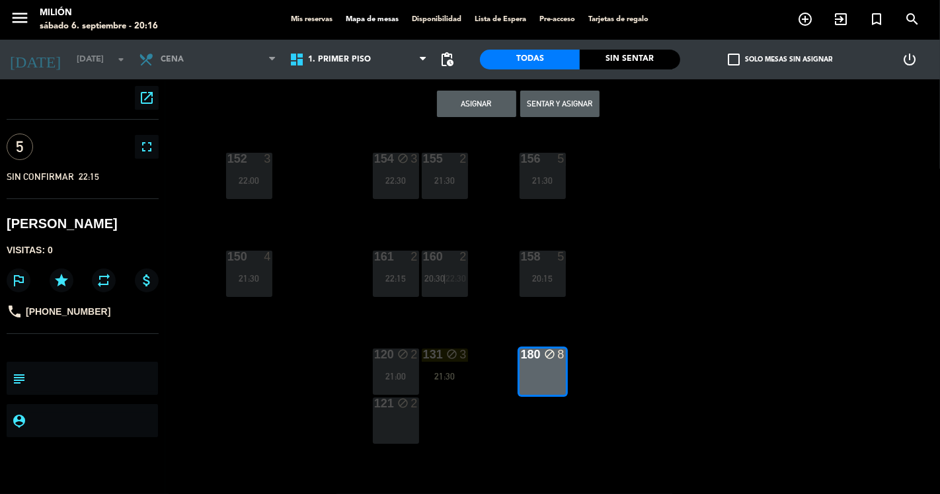
click at [479, 108] on button "Asignar" at bounding box center [476, 104] width 79 height 26
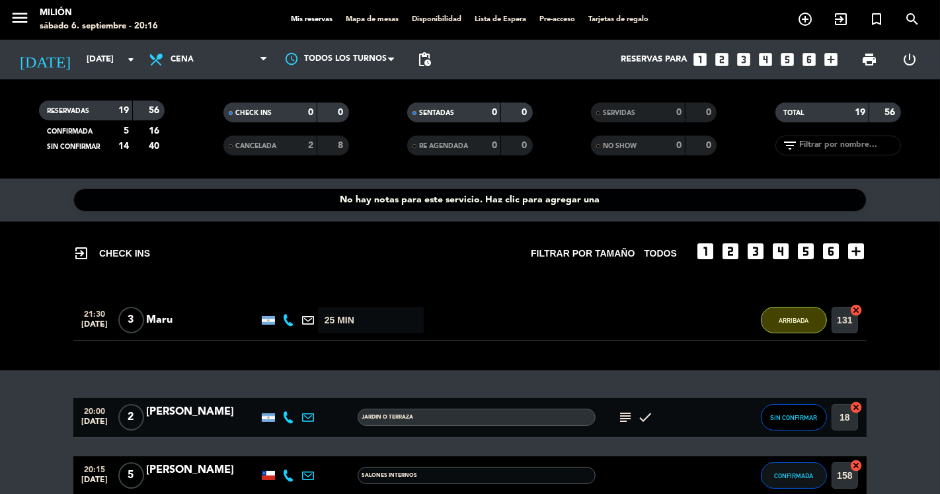
click at [22, 385] on div "No hay notas para este servicio. Haz clic para agregar una exit_to_app CHECK IN…" at bounding box center [470, 335] width 940 height 315
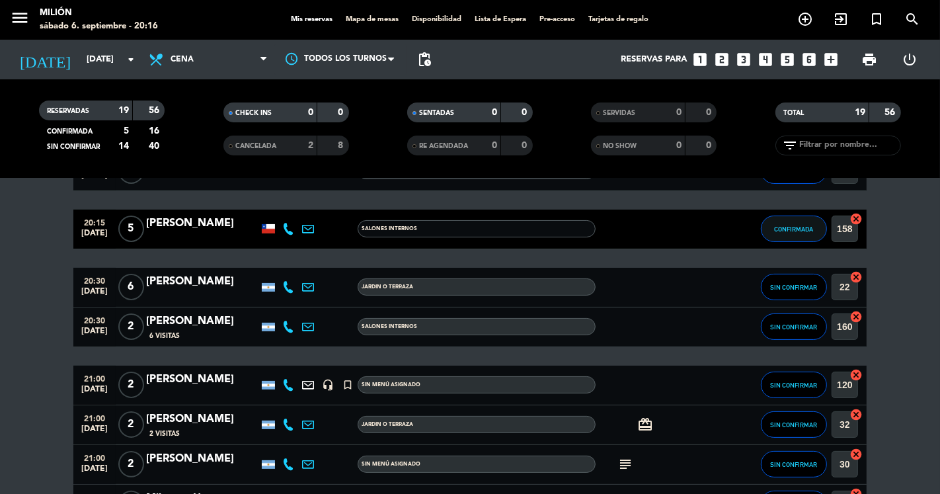
scroll to position [220, 0]
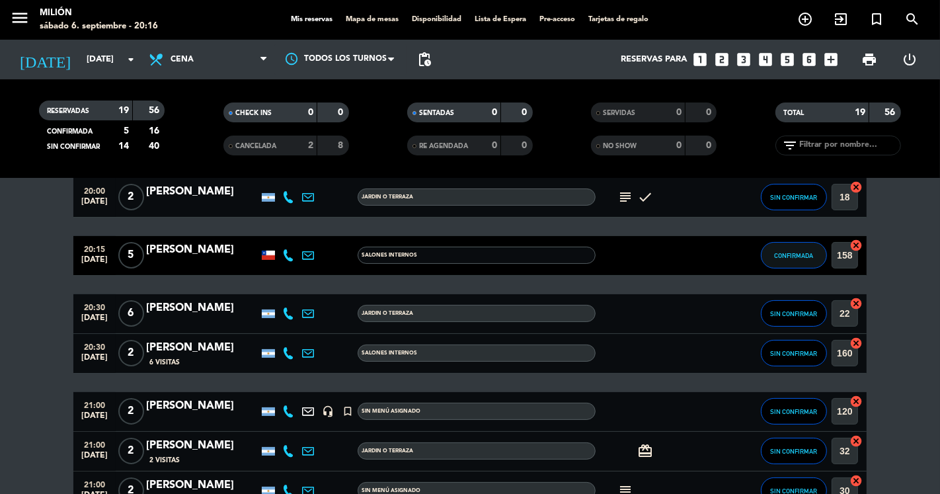
click at [132, 316] on span "6" at bounding box center [131, 313] width 26 height 26
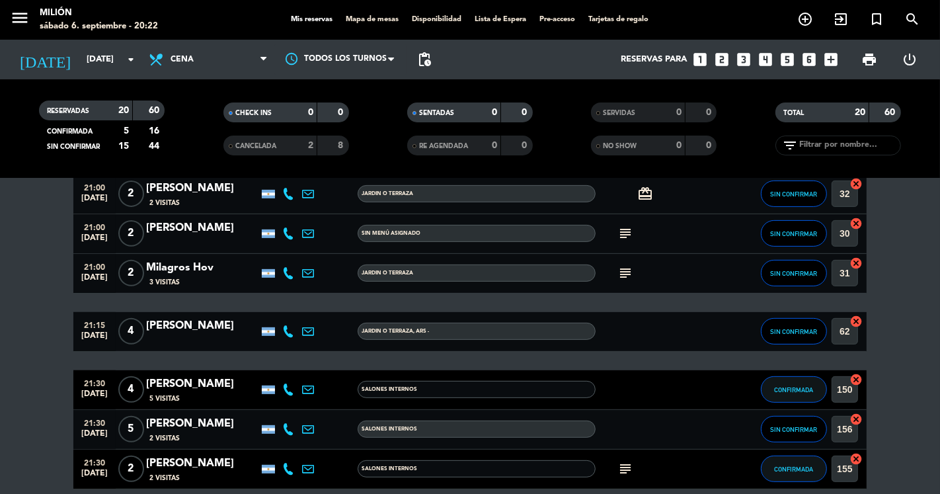
scroll to position [514, 0]
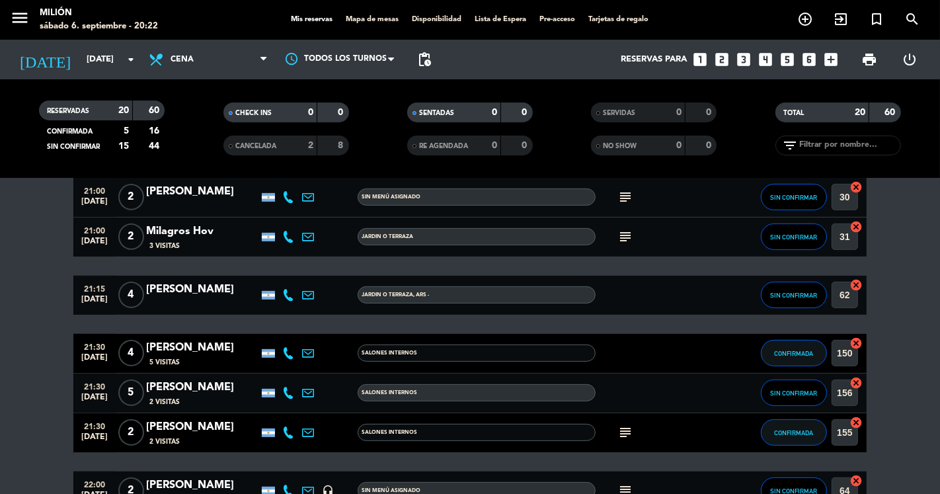
click at [67, 358] on bookings-row "20:00 [DATE] 2 [PERSON_NAME] JARDIN o TERRAZA subject check SIN CONFIRMAR 18 ca…" at bounding box center [470, 344] width 940 height 920
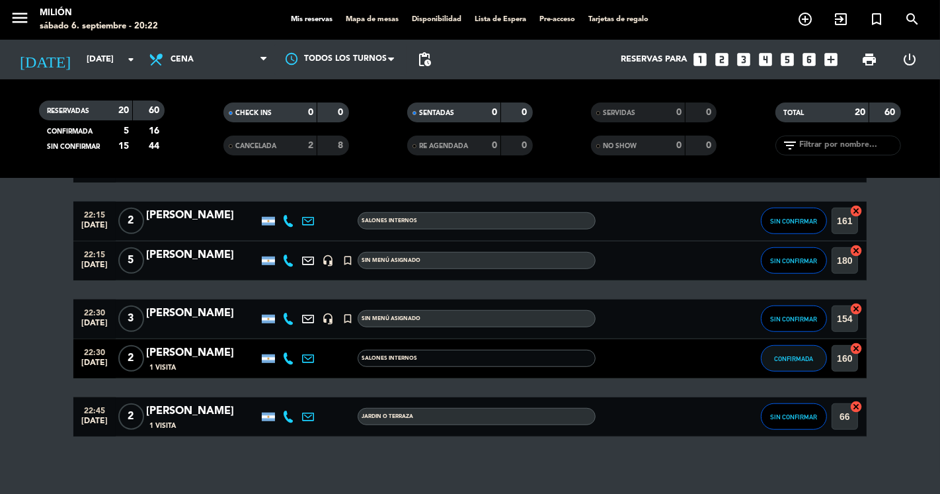
scroll to position [889, 0]
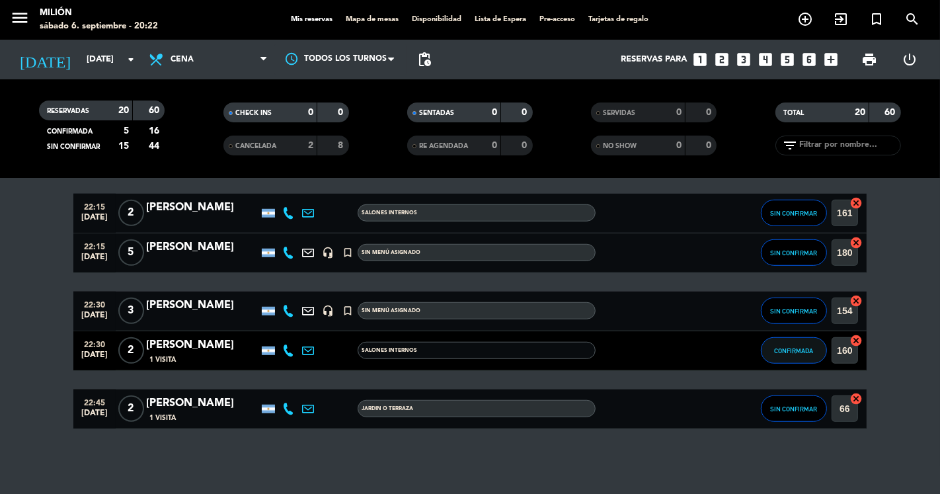
click at [126, 62] on icon "arrow_drop_down" at bounding box center [131, 60] width 16 height 16
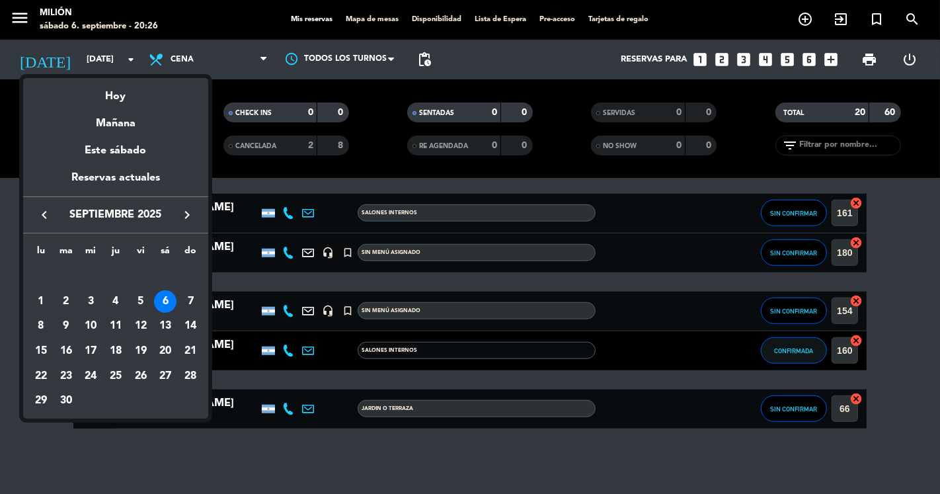
click at [165, 302] on div "6" at bounding box center [165, 301] width 22 height 22
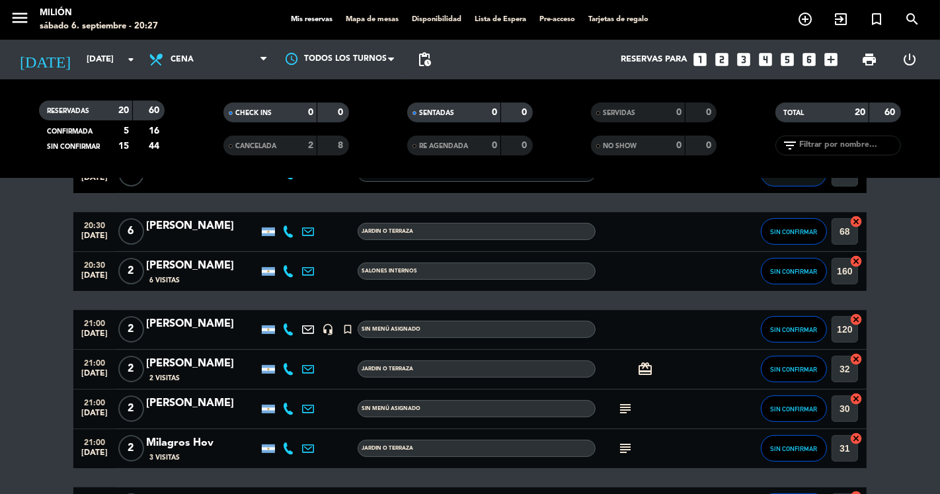
scroll to position [301, 0]
click at [627, 402] on icon "subject" at bounding box center [625, 409] width 16 height 16
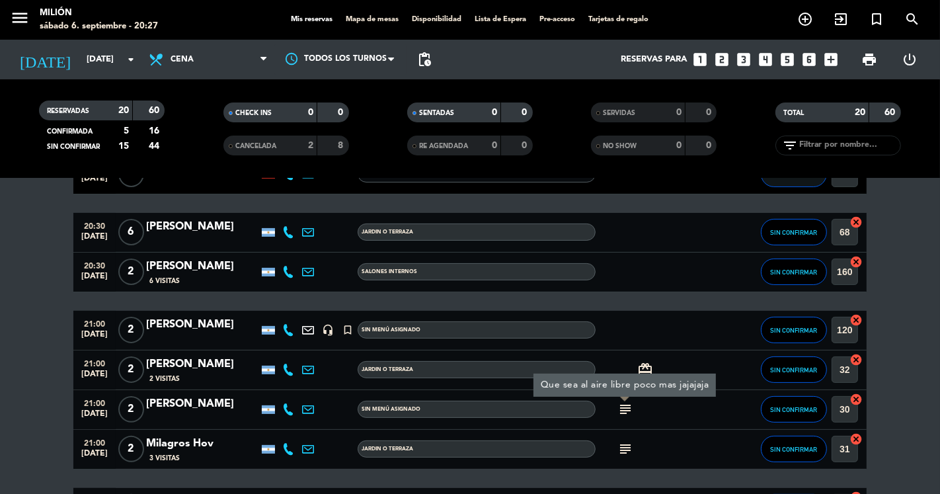
click at [626, 447] on icon "subject" at bounding box center [625, 449] width 16 height 16
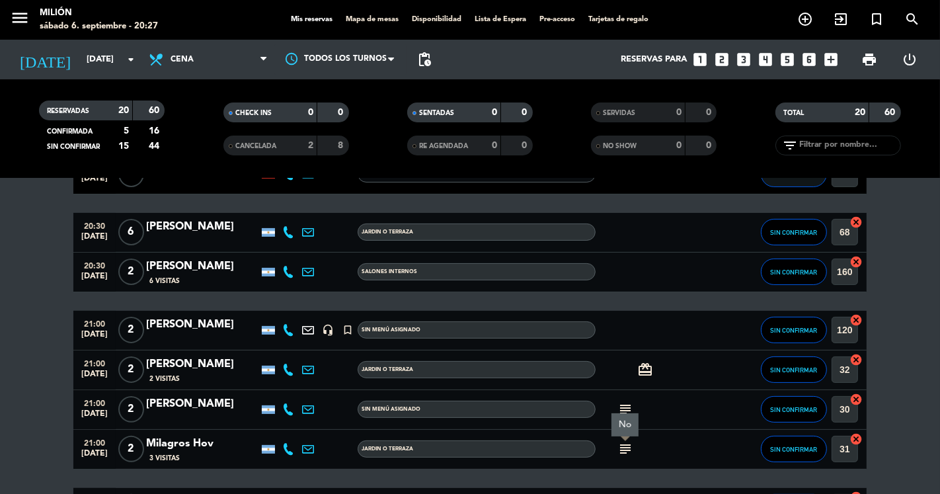
click at [626, 447] on icon "subject" at bounding box center [625, 449] width 16 height 16
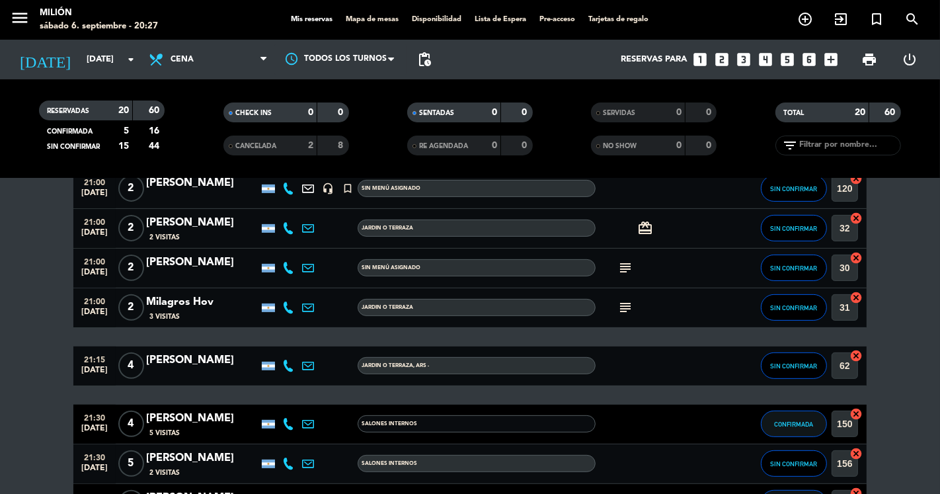
scroll to position [448, 0]
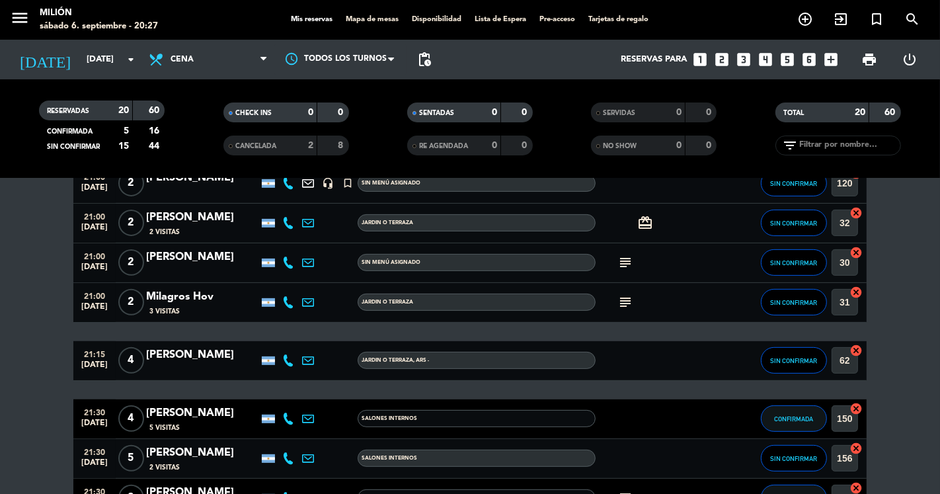
click at [135, 360] on span "4" at bounding box center [131, 360] width 26 height 26
click at [364, 18] on span "Mapa de mesas" at bounding box center [373, 19] width 66 height 7
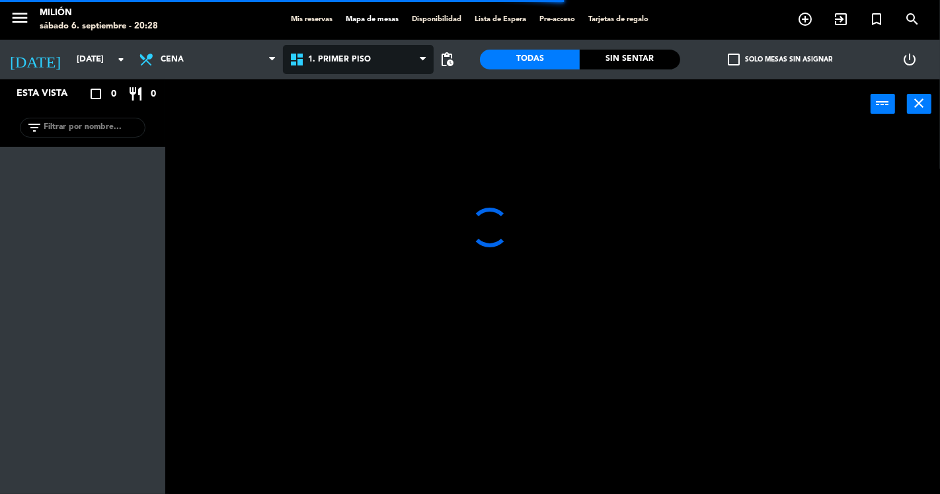
click at [344, 63] on span "1. PRIMER PISO" at bounding box center [339, 59] width 63 height 9
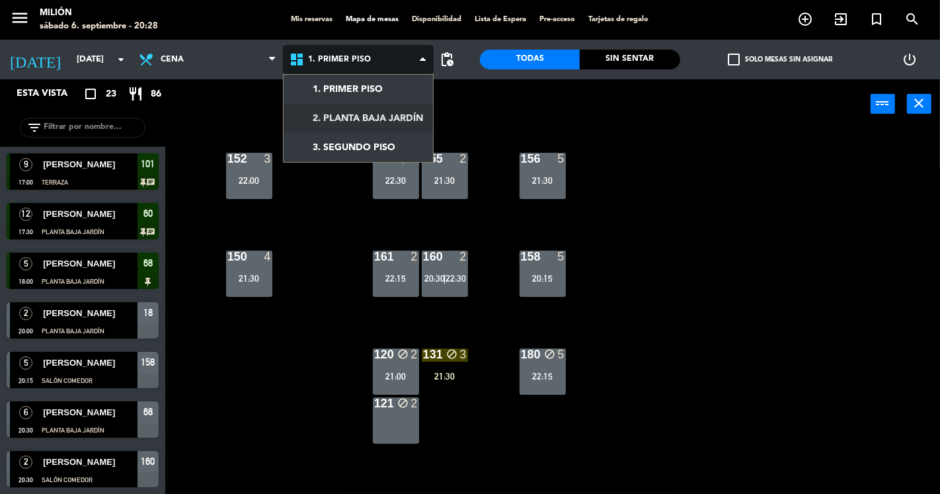
click at [349, 122] on ng-component "menu Milión [DATE] 6. septiembre - 20:28 Mis reservas Mapa de mesas Disponibili…" at bounding box center [470, 247] width 940 height 494
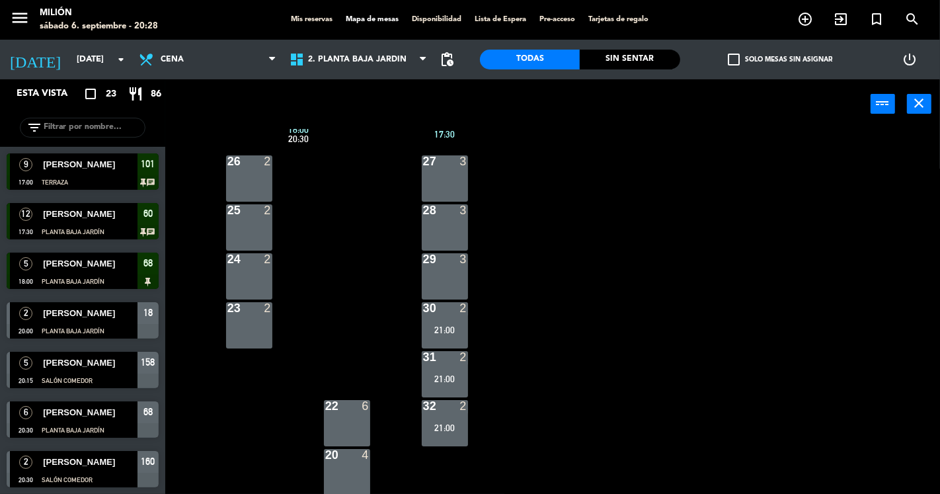
scroll to position [147, 0]
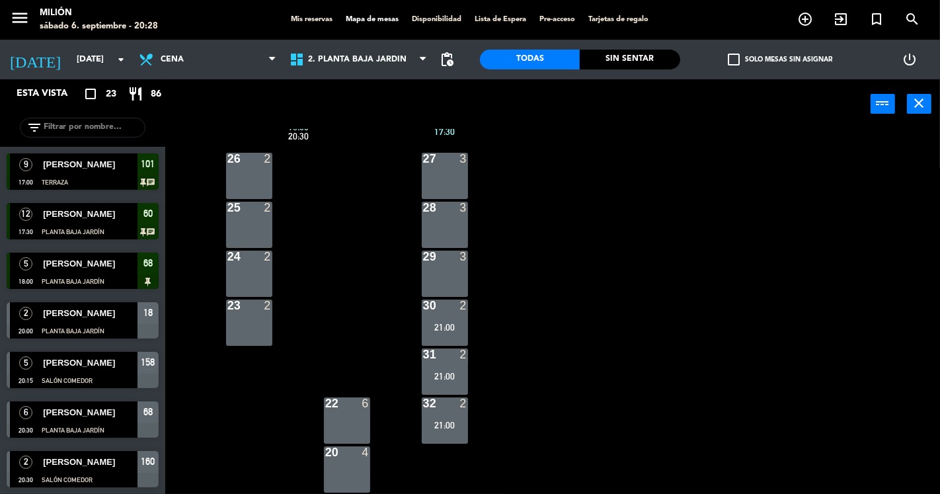
click at [440, 169] on div "27 3" at bounding box center [445, 176] width 46 height 46
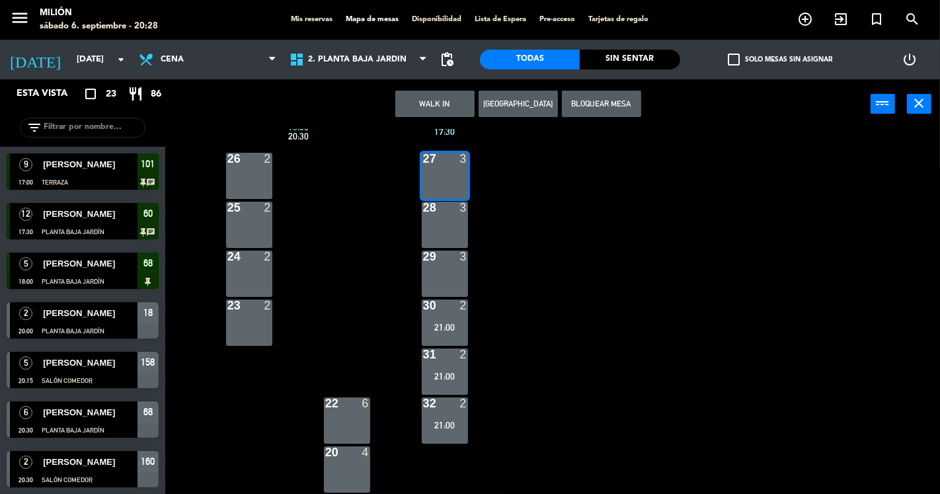
click at [456, 227] on div "28 3" at bounding box center [445, 225] width 46 height 46
click at [455, 271] on div "29 3" at bounding box center [445, 274] width 46 height 46
click at [585, 100] on button "Bloquear Mesa" at bounding box center [601, 104] width 79 height 26
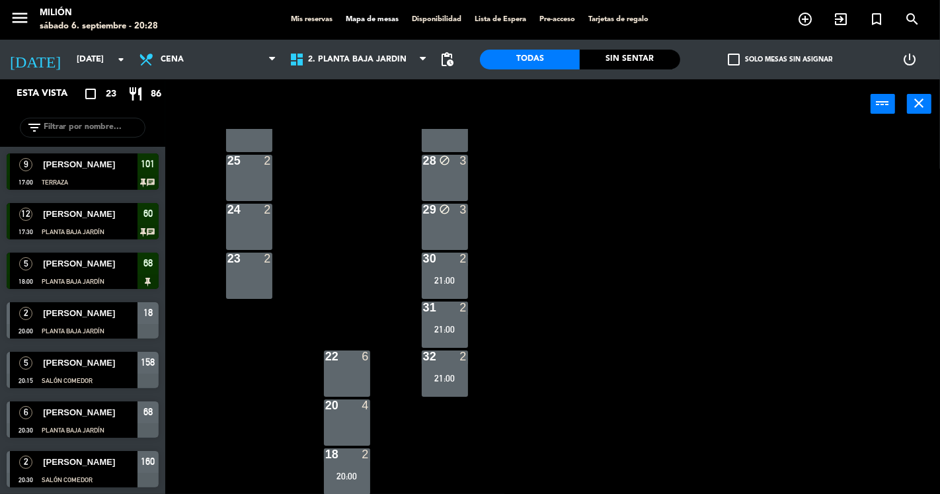
click at [361, 366] on div "22 6" at bounding box center [347, 373] width 46 height 46
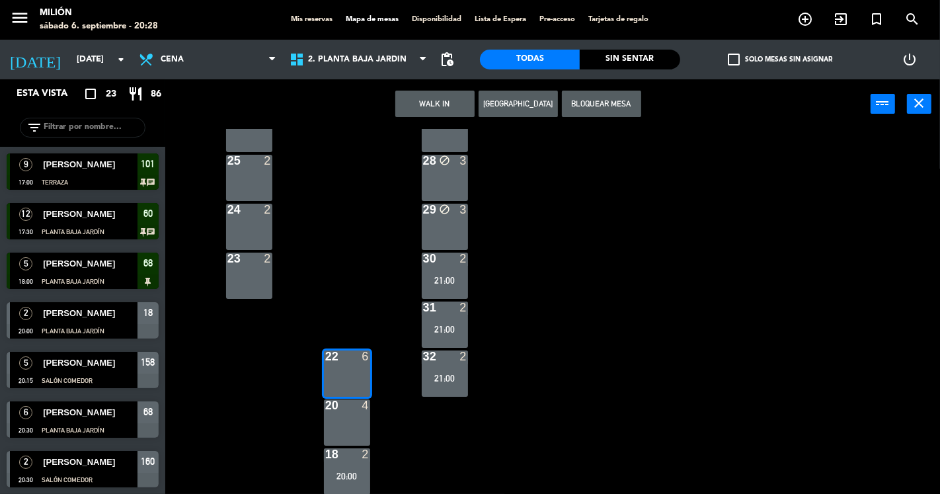
click at [348, 428] on div "20 4" at bounding box center [347, 422] width 46 height 46
click at [575, 97] on button "Bloquear Mesa" at bounding box center [601, 104] width 79 height 26
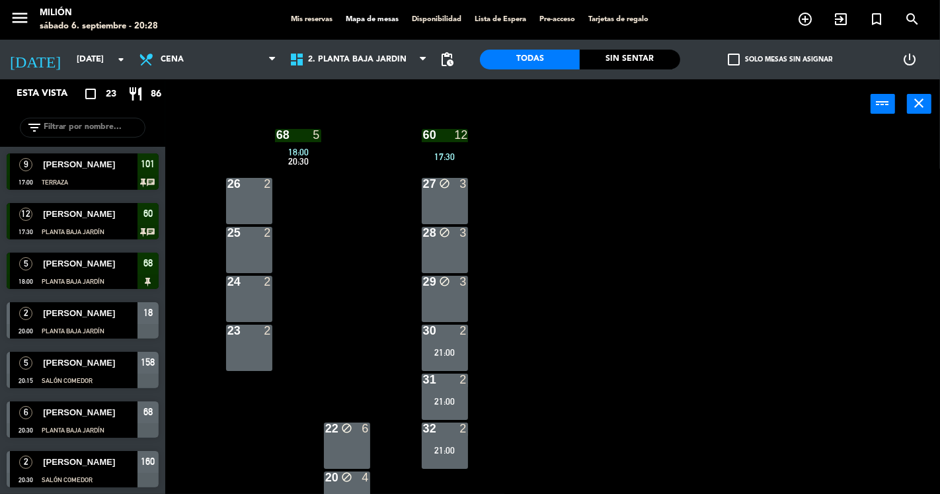
scroll to position [0, 0]
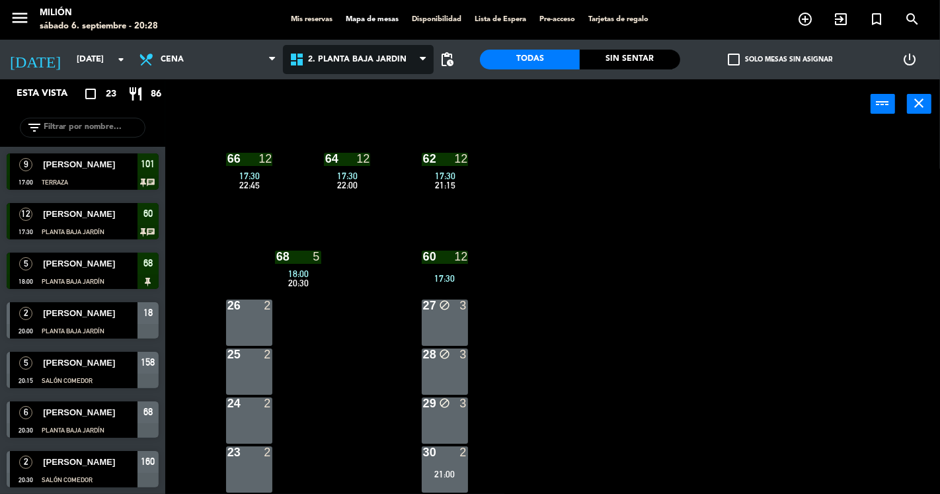
click at [362, 48] on span "2. PLANTA BAJA JARDÍN" at bounding box center [358, 59] width 151 height 29
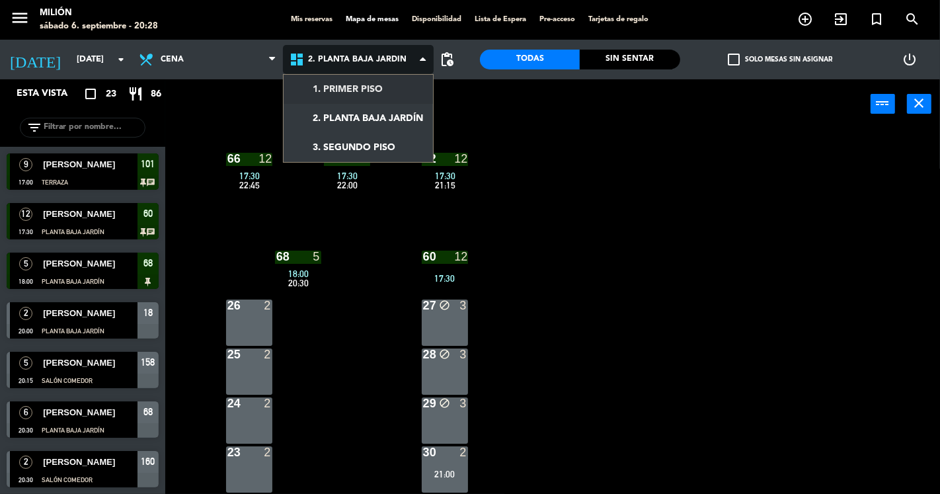
click at [352, 90] on ng-component "menu Milión [DATE] 6. septiembre - 20:28 Mis reservas Mapa de mesas Disponibili…" at bounding box center [470, 247] width 940 height 494
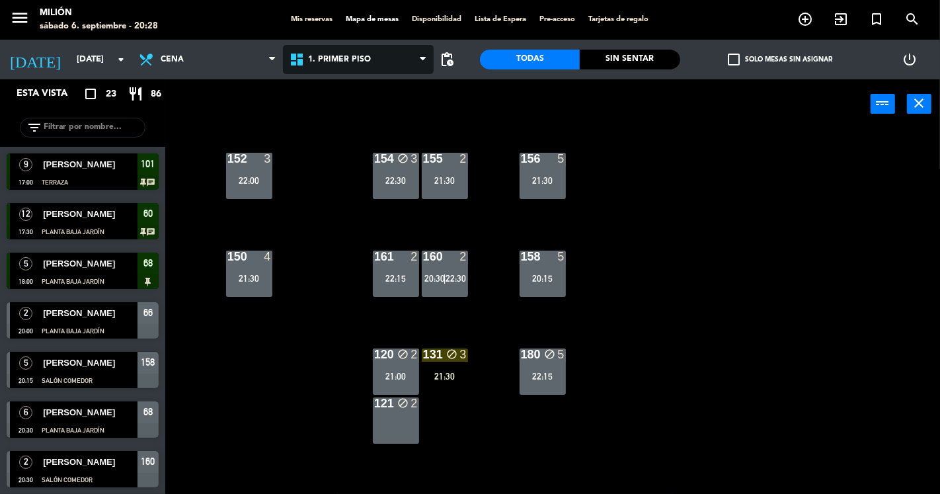
click at [347, 67] on span "1. PRIMER PISO" at bounding box center [358, 59] width 151 height 29
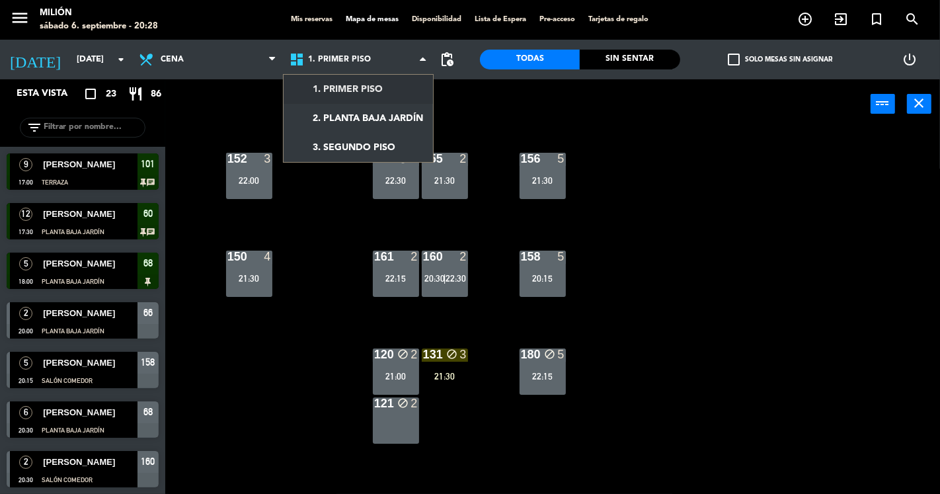
click at [625, 102] on div "power_input close" at bounding box center [517, 104] width 705 height 50
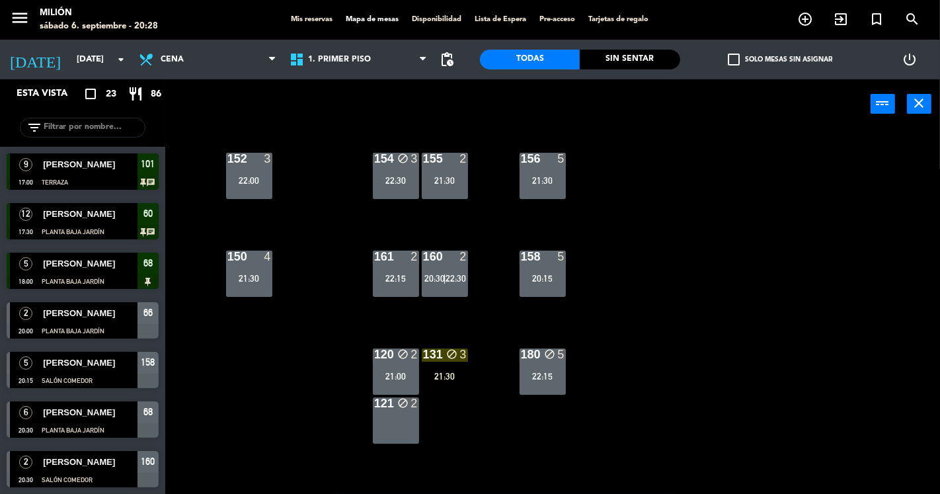
scroll to position [144, 0]
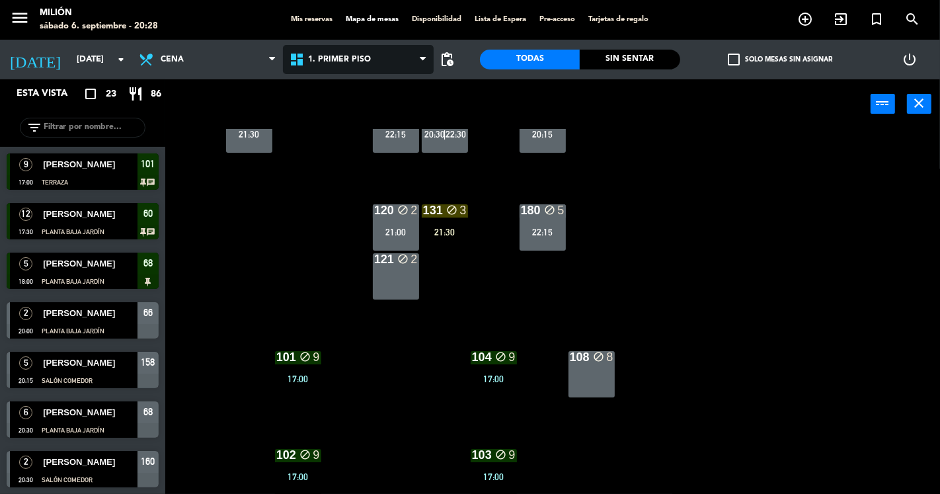
click at [334, 70] on span "1. PRIMER PISO" at bounding box center [358, 59] width 151 height 29
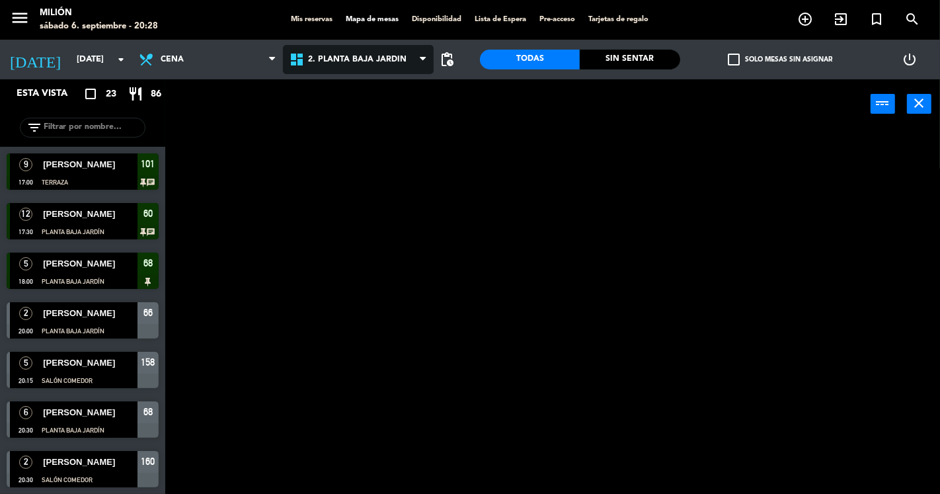
scroll to position [0, 0]
click at [336, 113] on ng-component "menu Milión [DATE] 6. septiembre - 20:28 Mis reservas Mapa de mesas Disponibili…" at bounding box center [470, 247] width 940 height 494
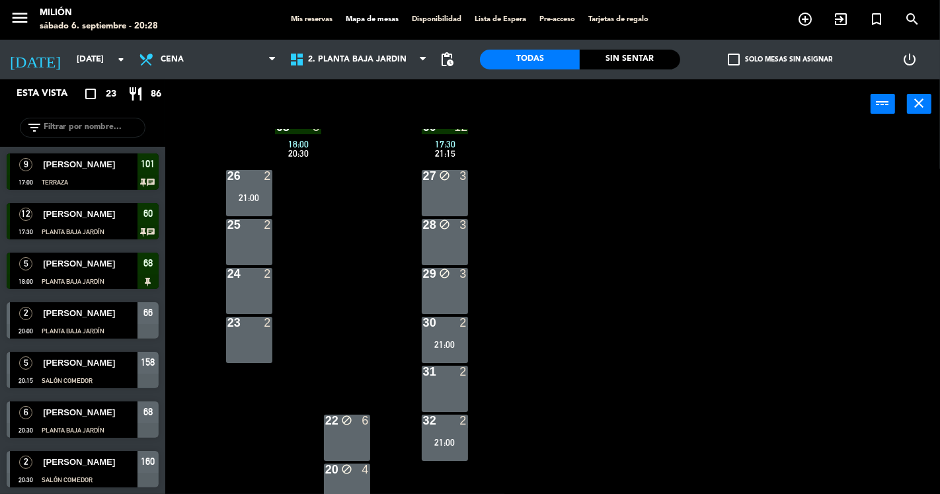
scroll to position [47, 0]
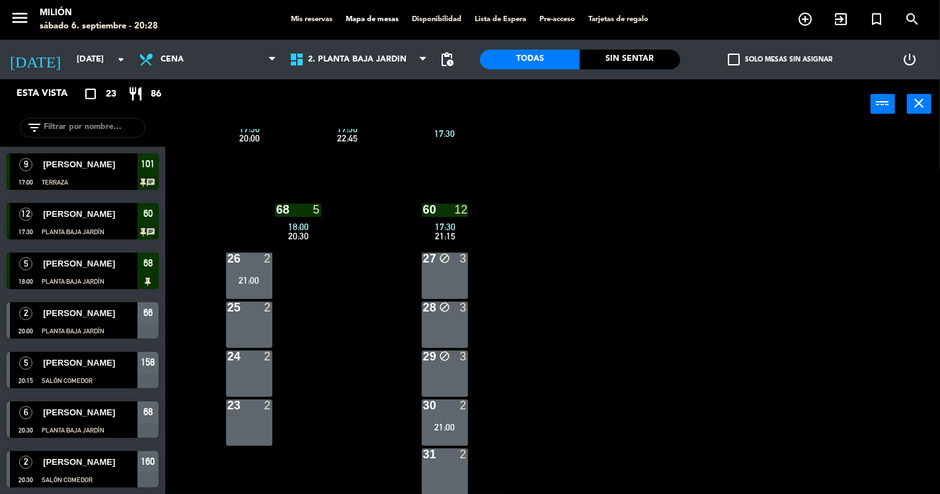
click at [260, 329] on div "25 2" at bounding box center [249, 324] width 46 height 46
click at [252, 367] on div "24 2" at bounding box center [249, 373] width 46 height 46
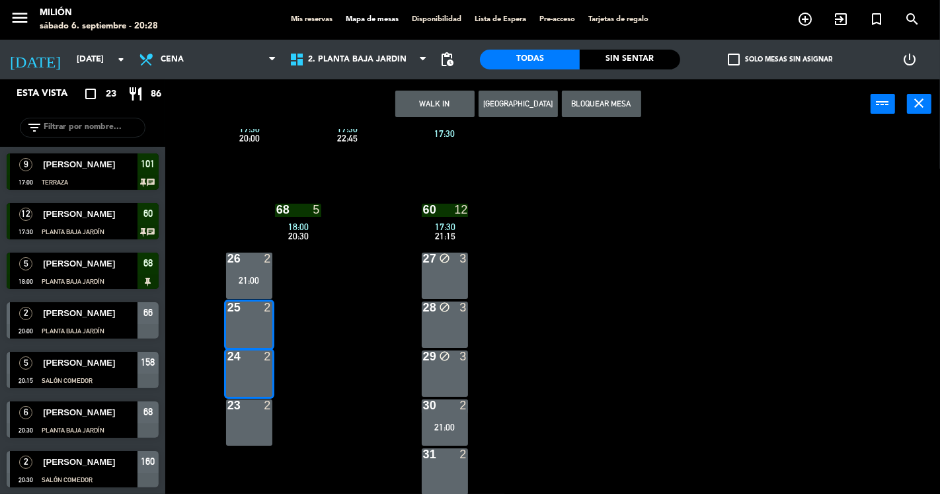
click at [252, 421] on div "23 2" at bounding box center [249, 422] width 46 height 46
click at [596, 110] on button "Bloquear Mesa" at bounding box center [601, 104] width 79 height 26
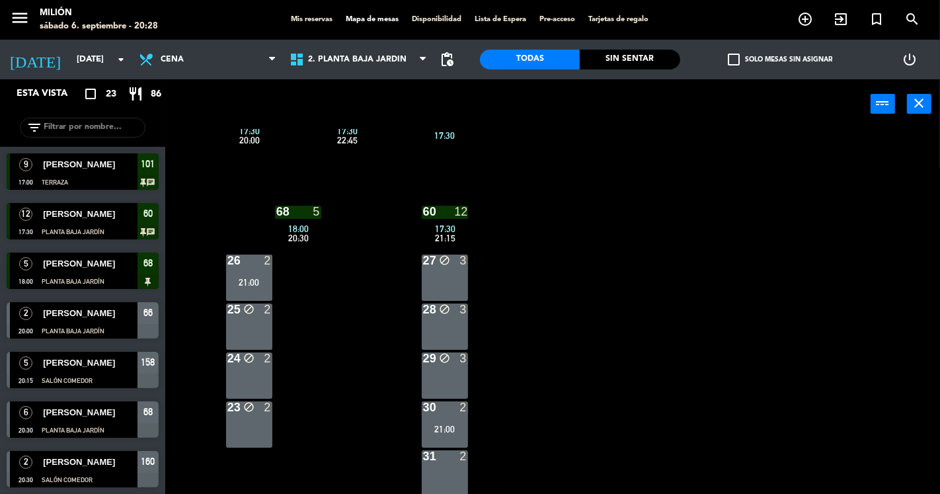
scroll to position [0, 0]
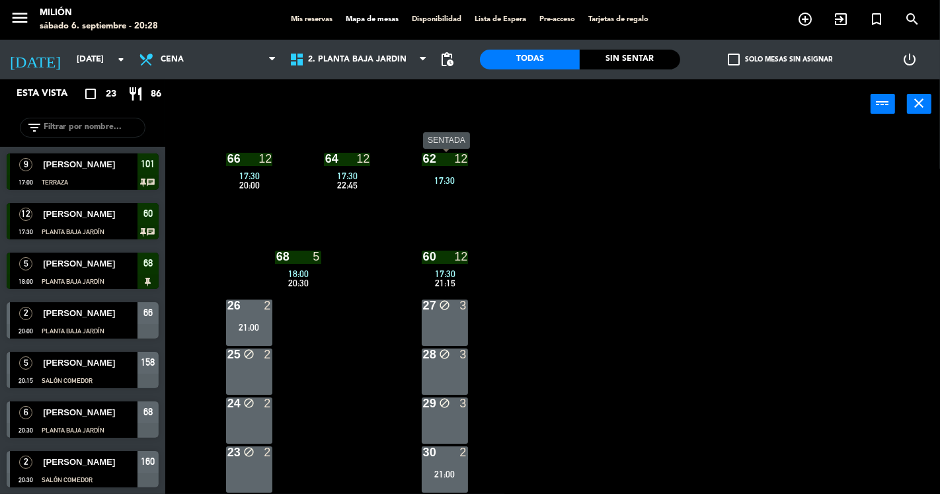
click at [441, 192] on div "62 12 17:30" at bounding box center [445, 176] width 46 height 46
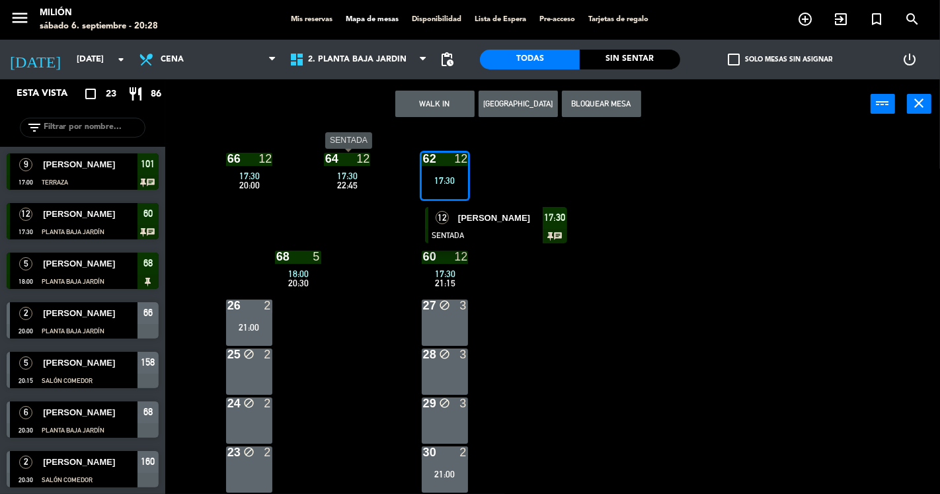
click at [354, 176] on span "17:30" at bounding box center [347, 176] width 20 height 11
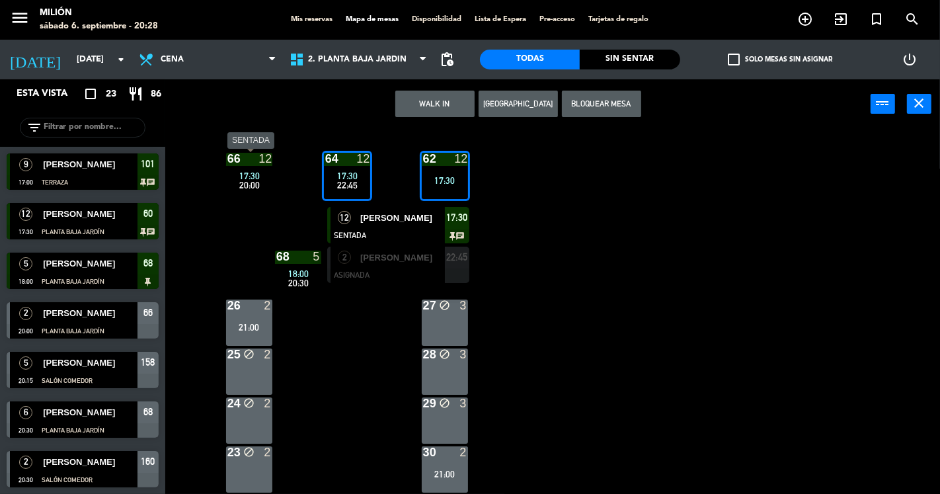
click at [248, 171] on span "17:30" at bounding box center [249, 176] width 20 height 11
click at [629, 96] on button "Bloquear Mesa" at bounding box center [601, 104] width 79 height 26
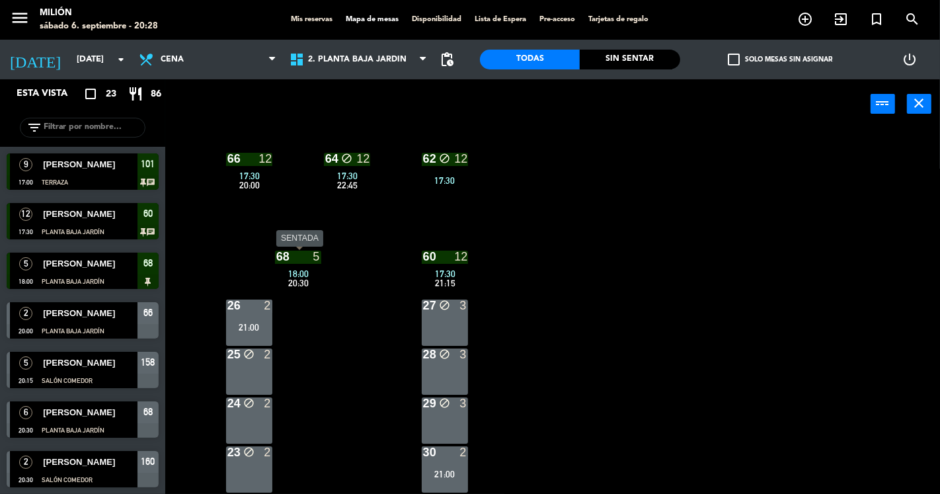
click at [299, 261] on div at bounding box center [298, 257] width 22 height 12
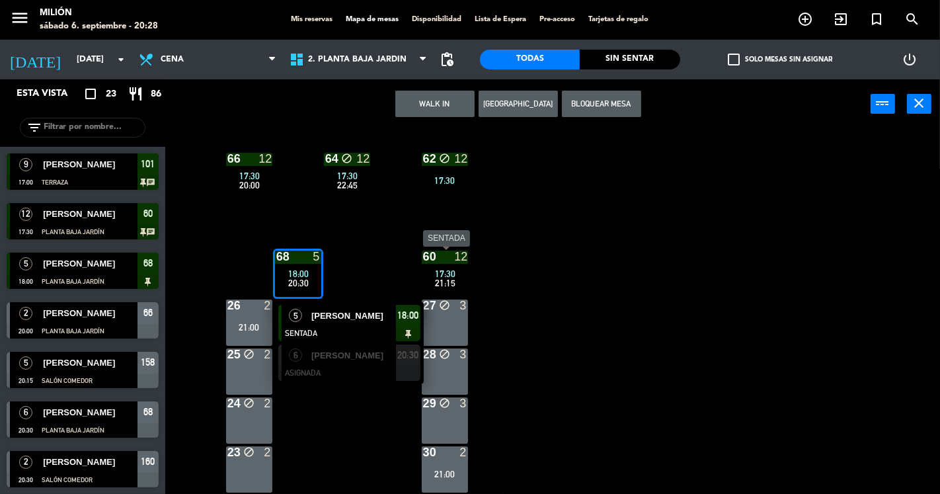
click at [434, 274] on div "17:30" at bounding box center [445, 273] width 46 height 9
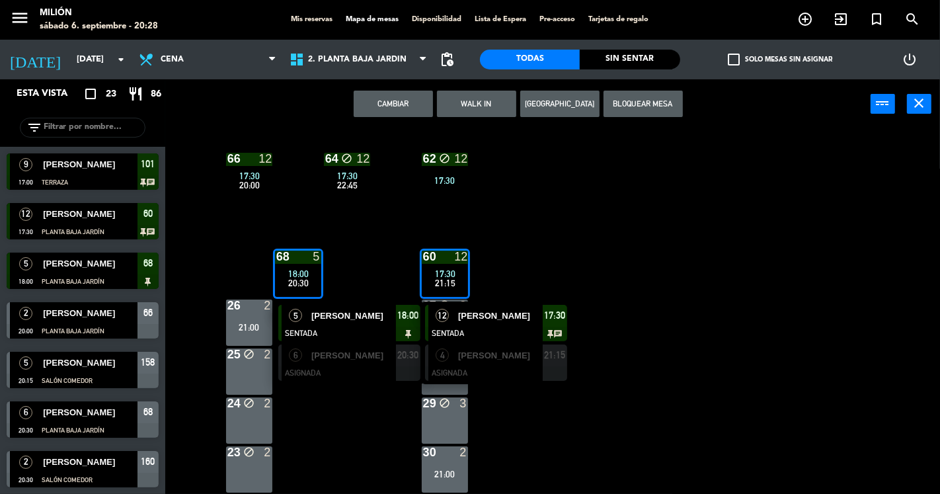
click at [610, 97] on button "Bloquear Mesa" at bounding box center [642, 104] width 79 height 26
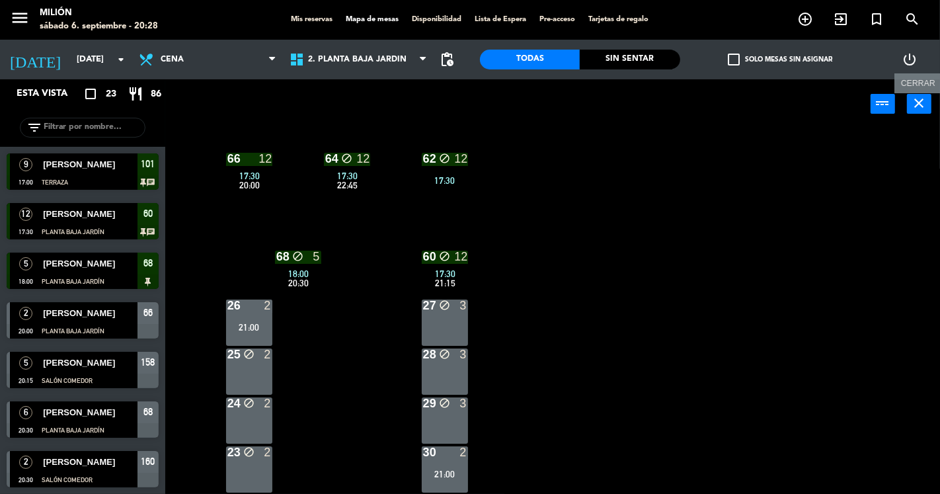
click at [925, 101] on icon "close" at bounding box center [919, 103] width 16 height 16
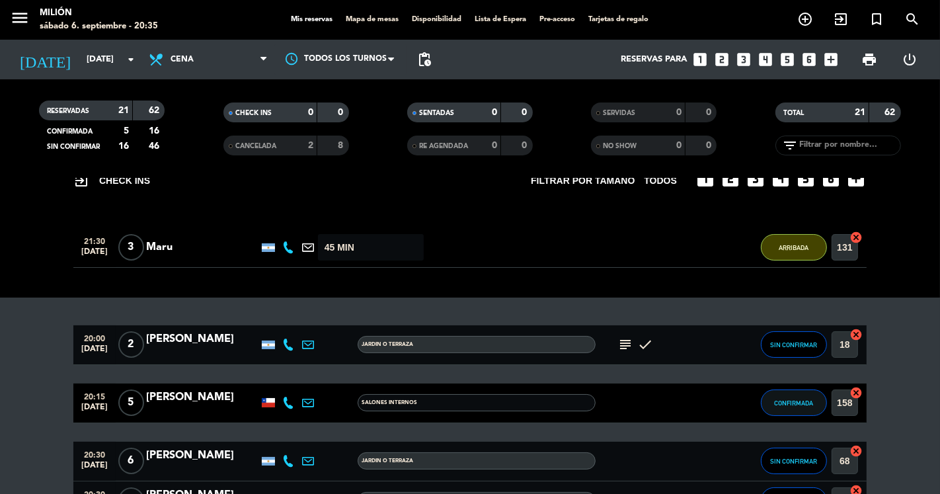
scroll to position [147, 0]
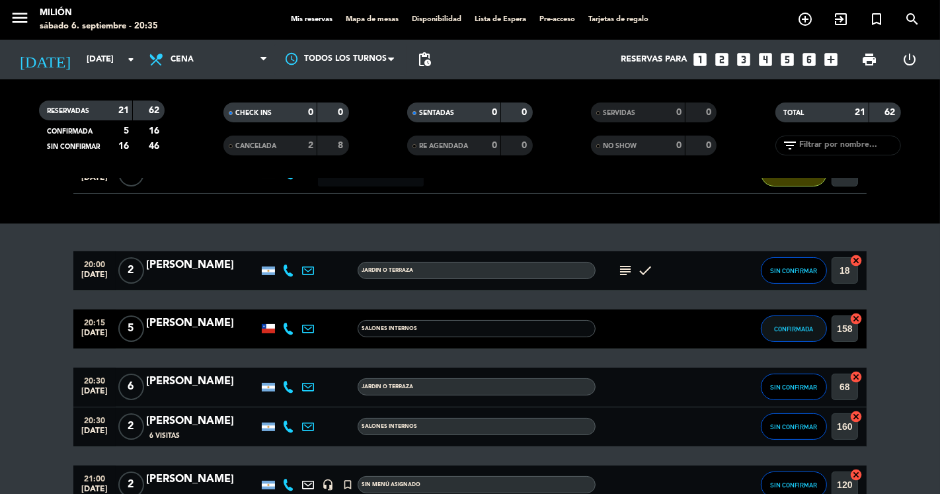
click at [188, 373] on div "[PERSON_NAME]" at bounding box center [202, 381] width 112 height 17
